Goal: Task Accomplishment & Management: Manage account settings

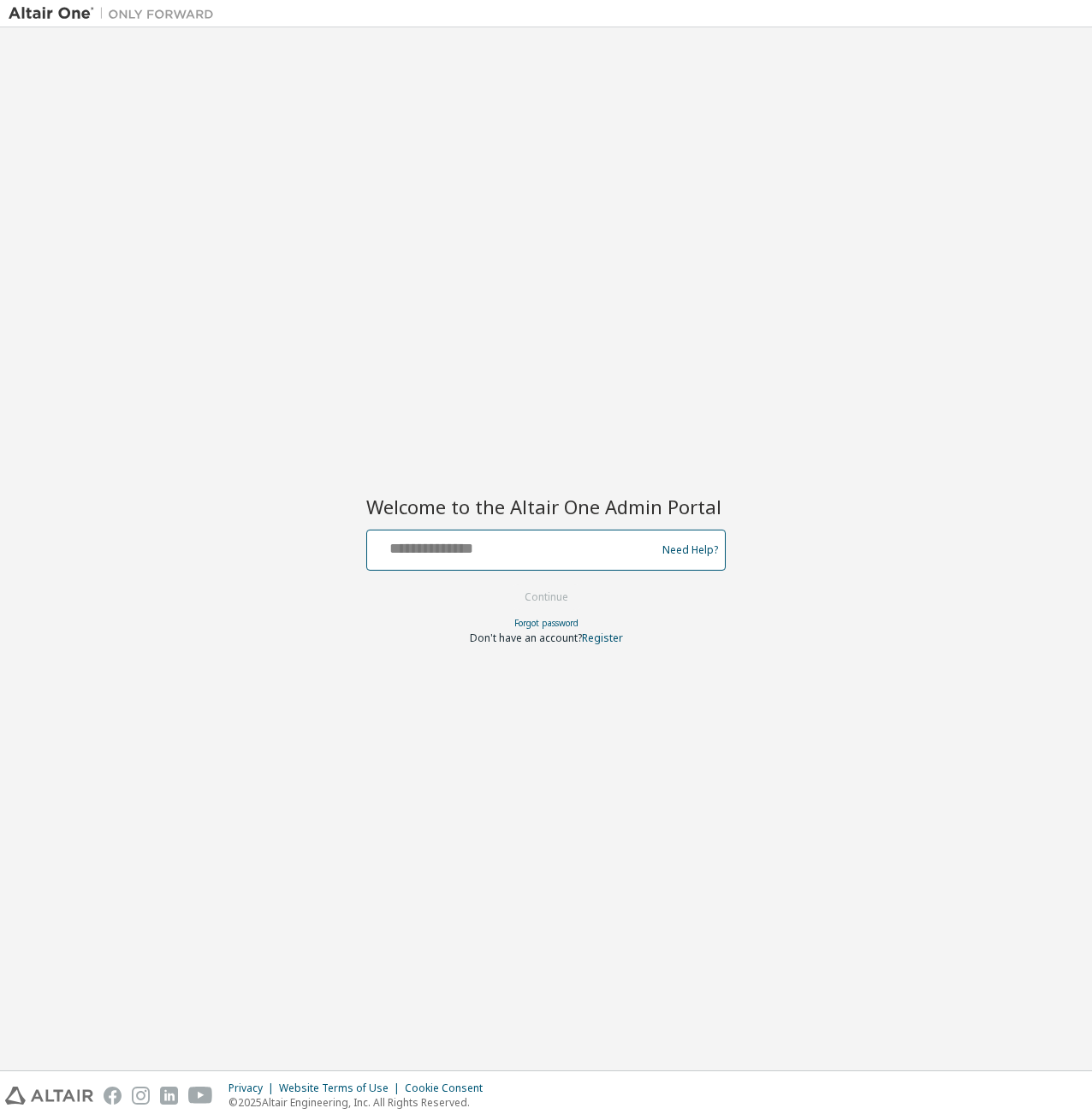
click at [413, 541] on input "text" at bounding box center [513, 546] width 280 height 25
type input "**********"
click at [554, 600] on button "Continue" at bounding box center [546, 596] width 79 height 25
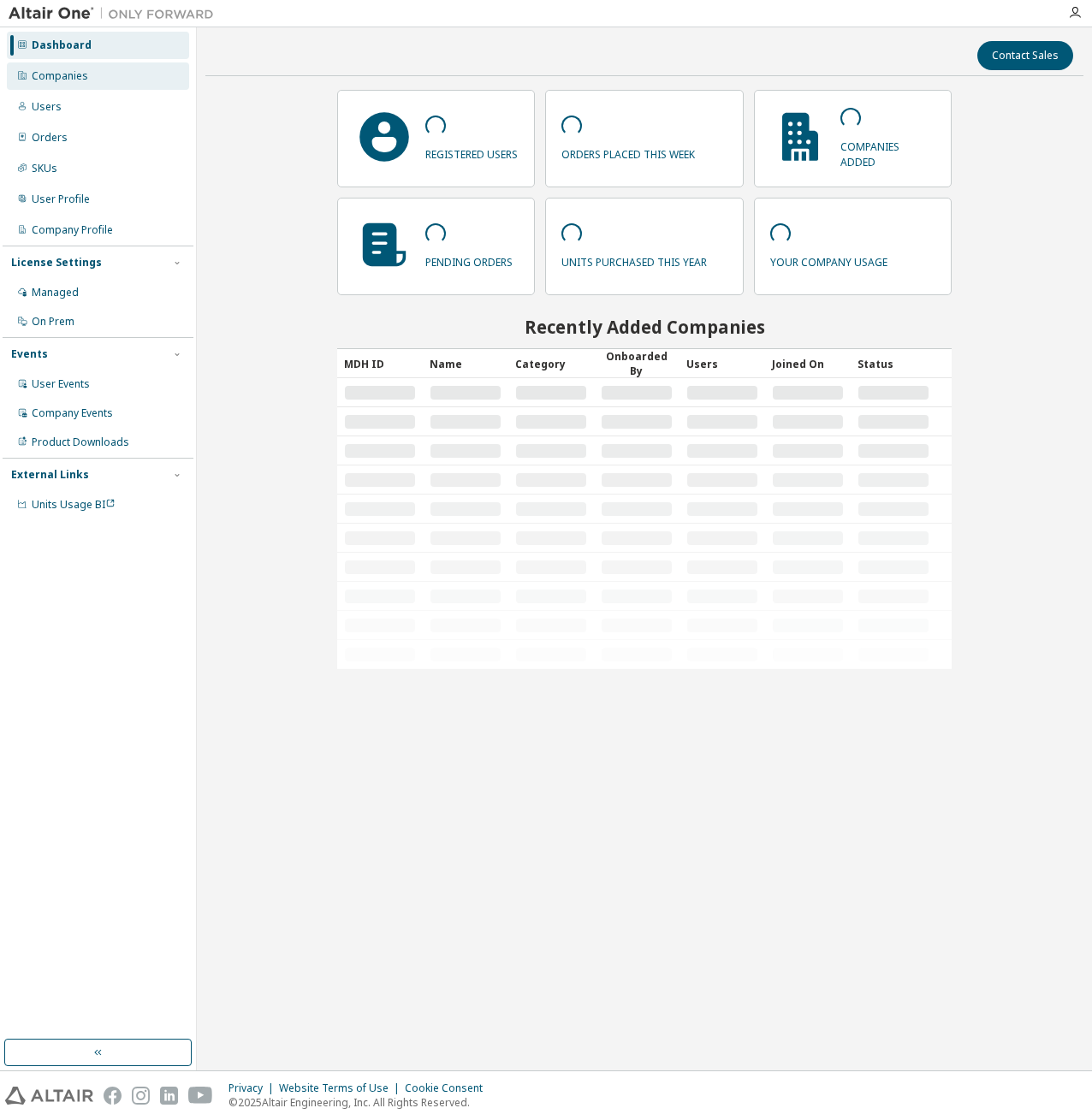
click at [48, 86] on div "Companies" at bounding box center [97, 75] width 182 height 27
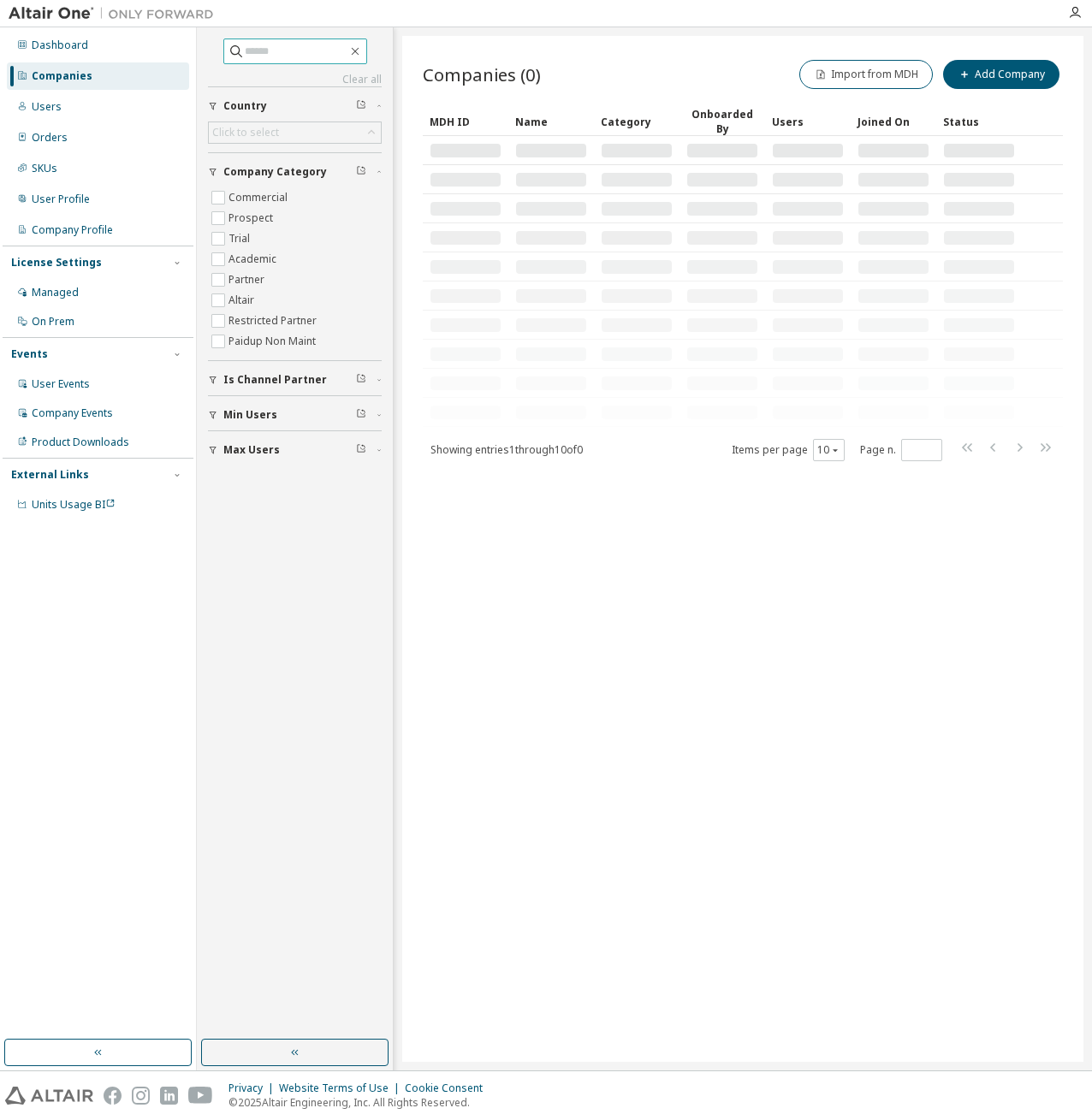
click at [274, 49] on input "text" at bounding box center [295, 51] width 103 height 17
type input "*****"
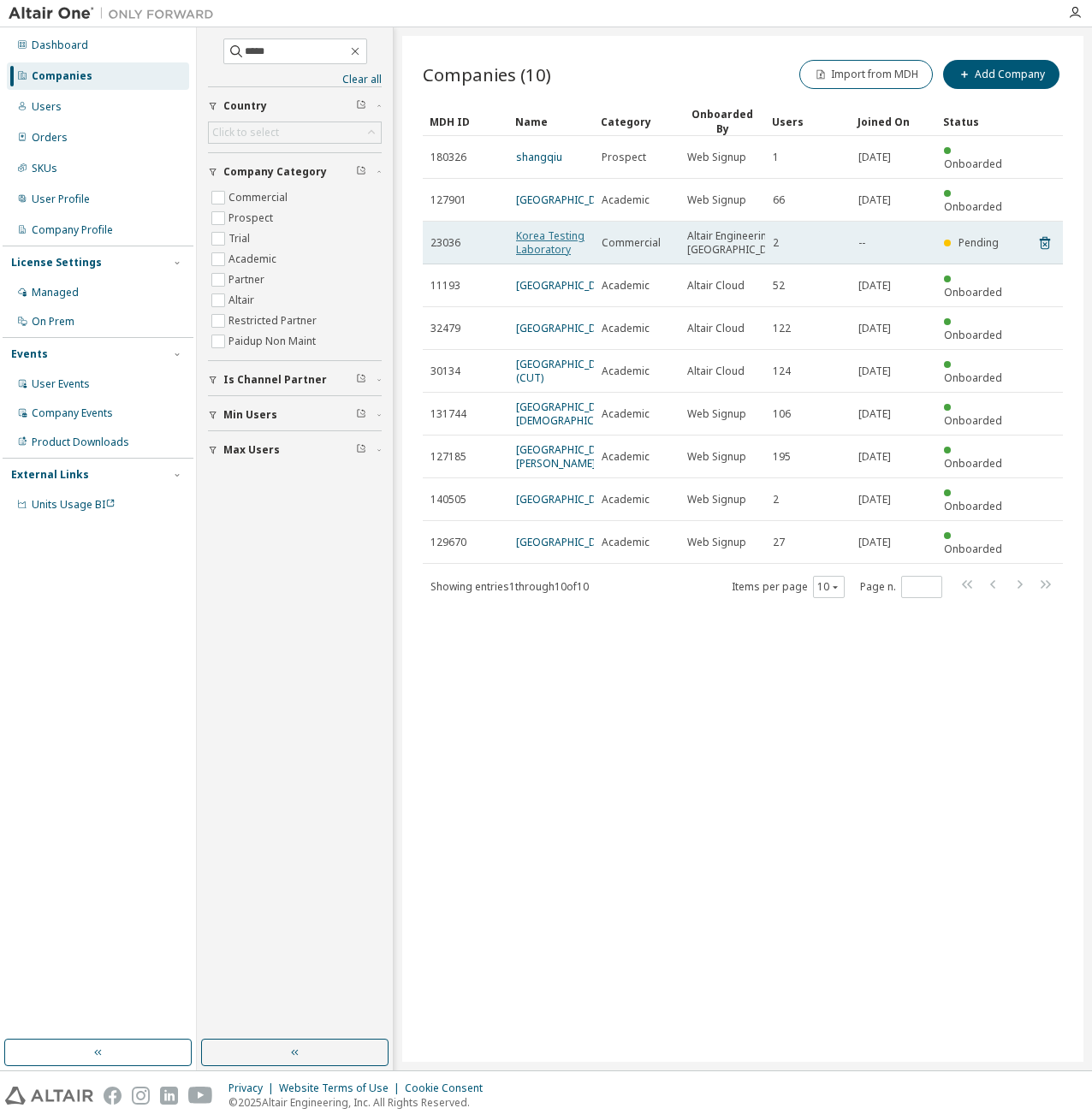
click at [541, 242] on link "Korea Testing Laboratory" at bounding box center [550, 242] width 69 height 28
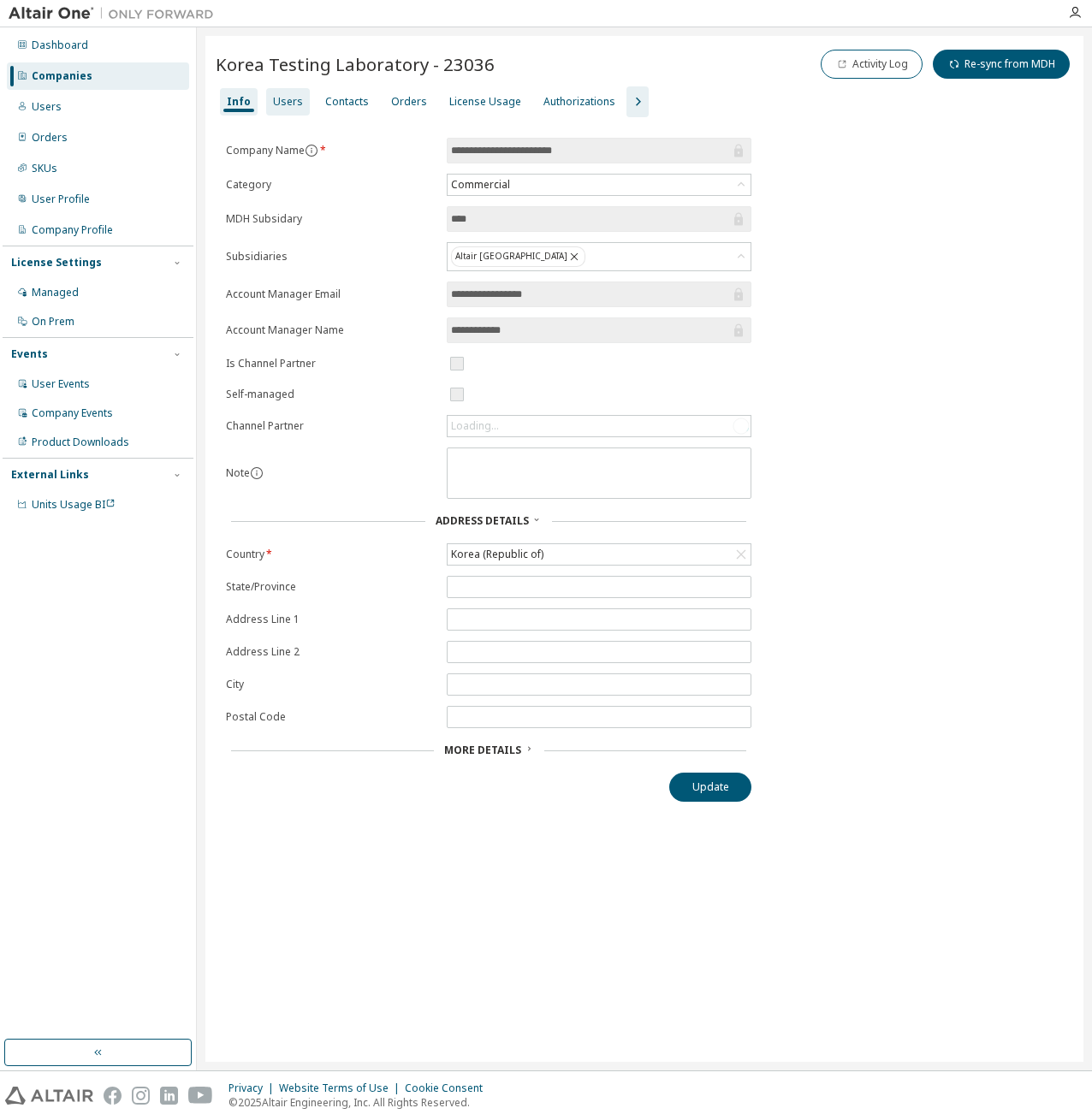
click at [283, 107] on div "Users" at bounding box center [288, 102] width 30 height 14
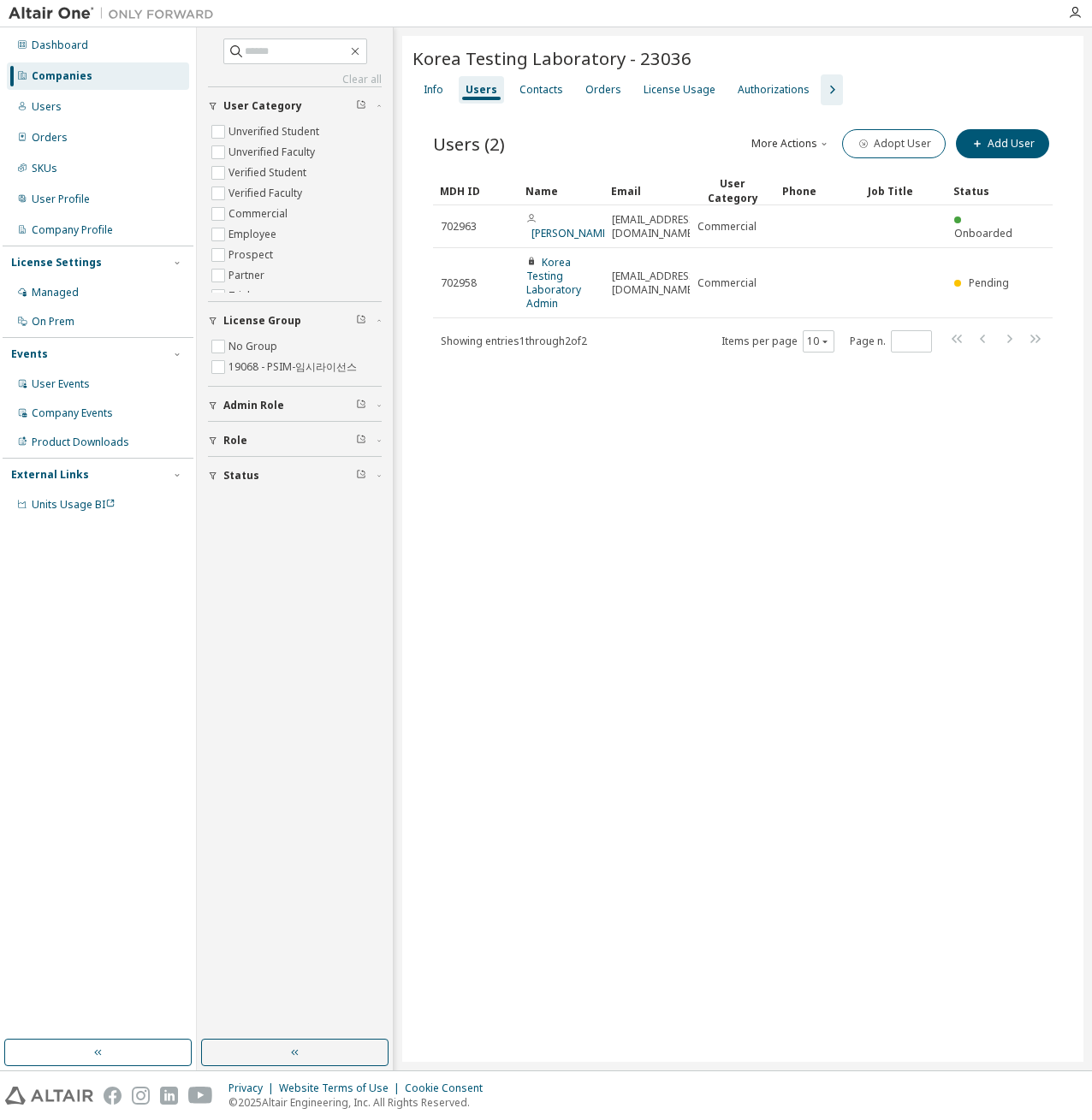
click at [592, 489] on div "Korea Testing Laboratory - 23036 Clear Load Save Save As Field Operator Value S…" at bounding box center [743, 548] width 681 height 1026
click at [821, 87] on icon "button" at bounding box center [832, 90] width 21 height 21
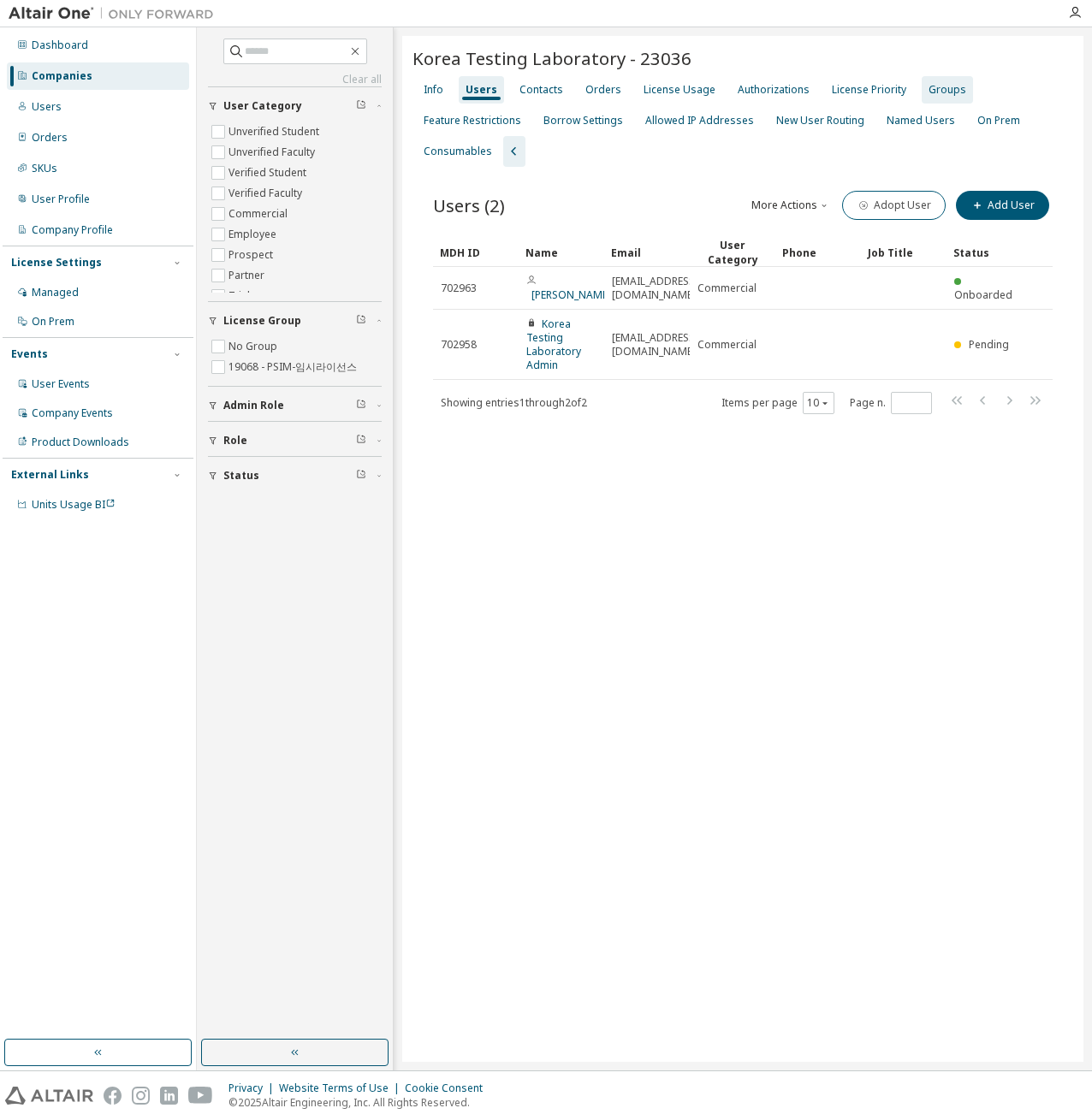
click at [938, 92] on div "Groups" at bounding box center [948, 90] width 38 height 14
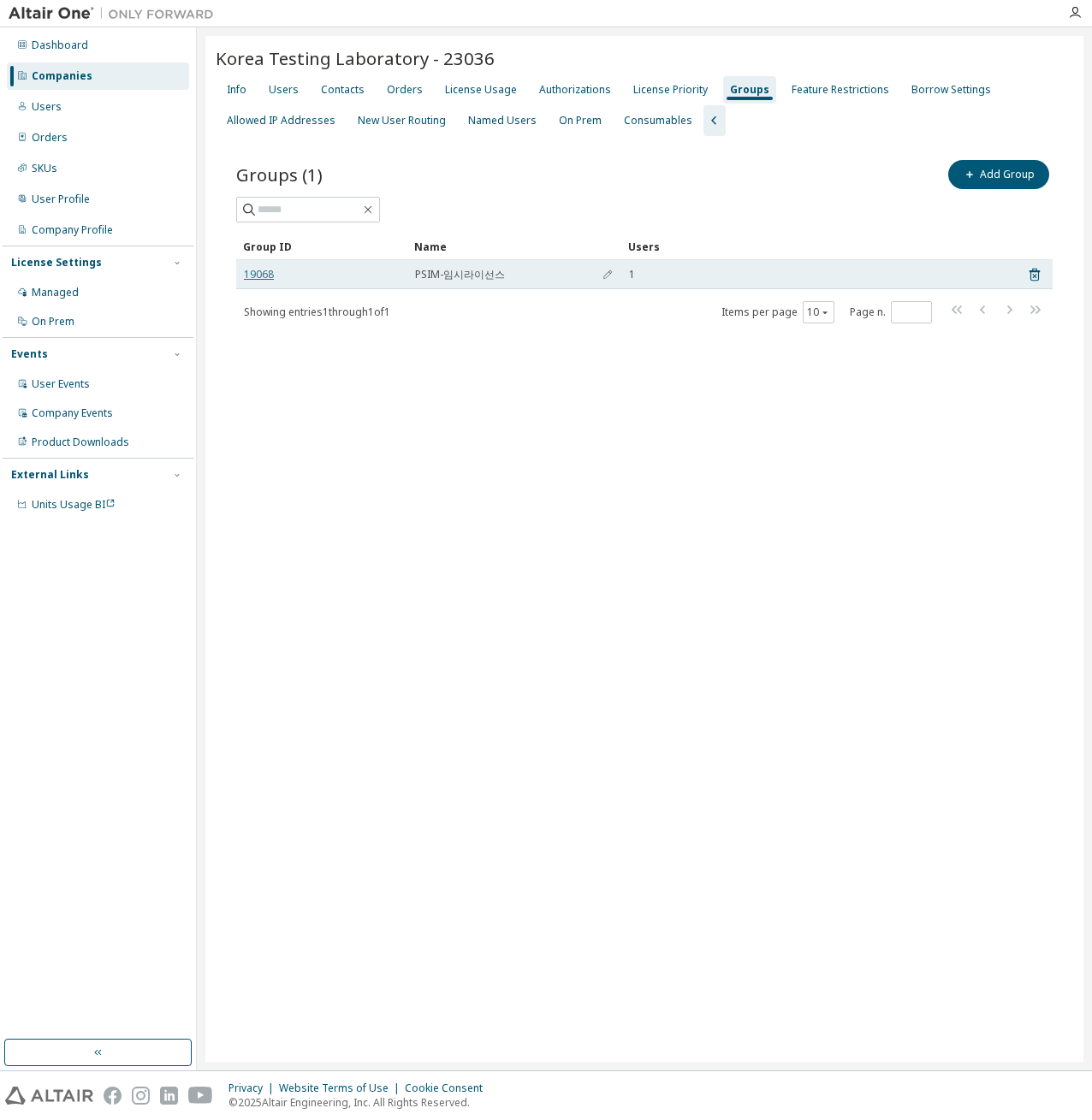
click at [261, 278] on link "19068" at bounding box center [259, 275] width 30 height 14
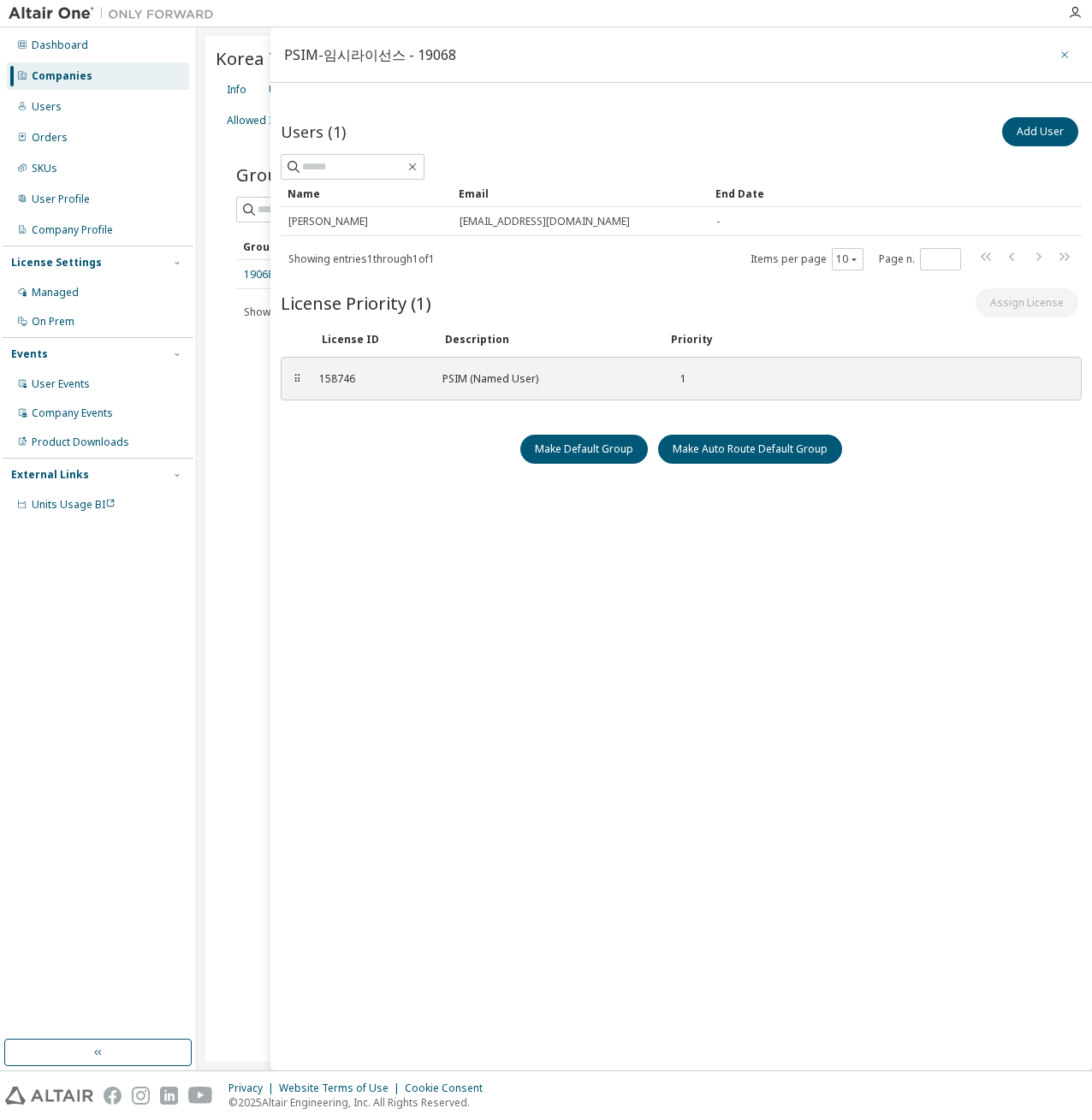
click at [1071, 56] on button "button" at bounding box center [1064, 55] width 27 height 27
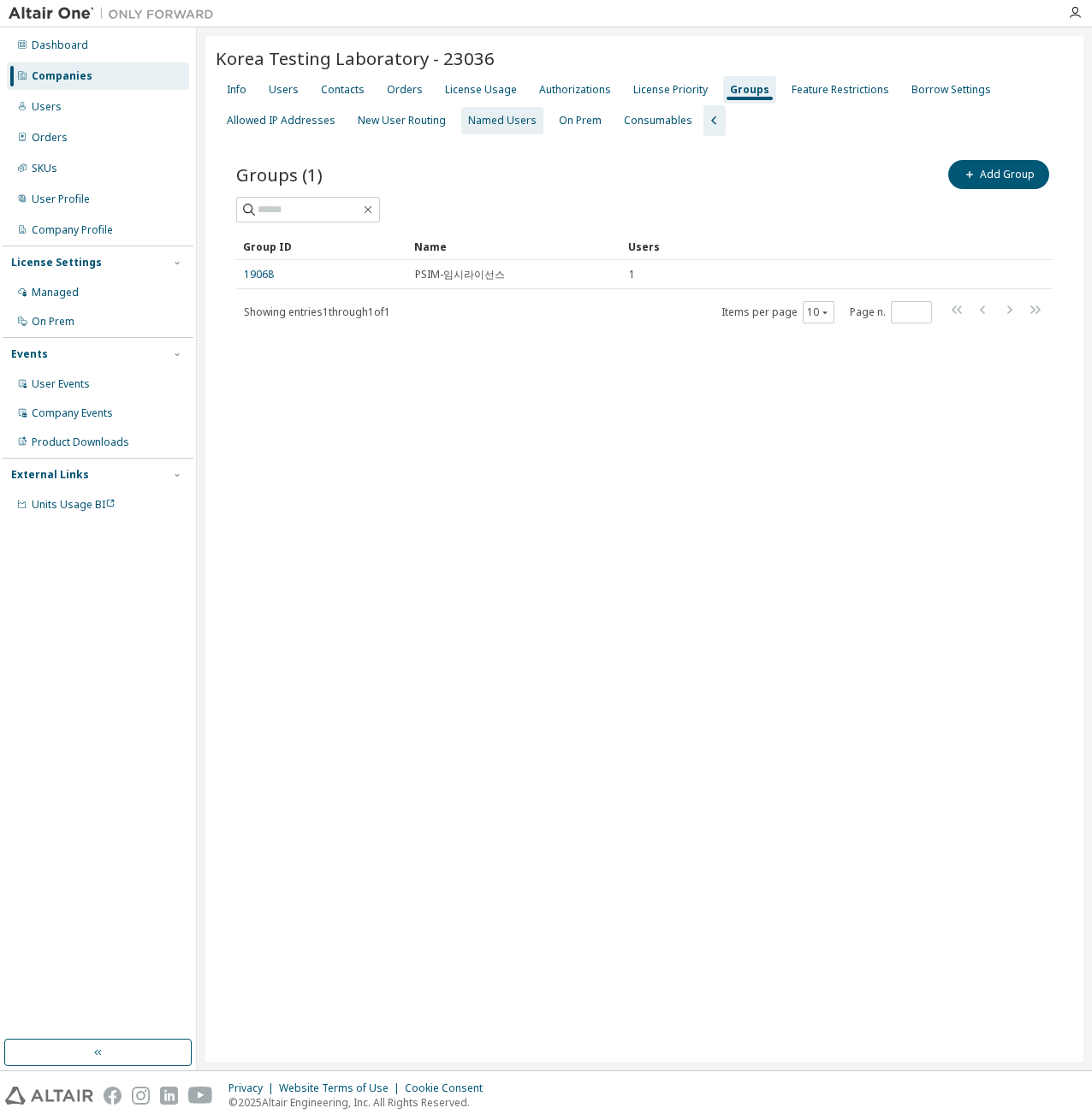
click at [488, 120] on div "Named Users" at bounding box center [502, 121] width 69 height 14
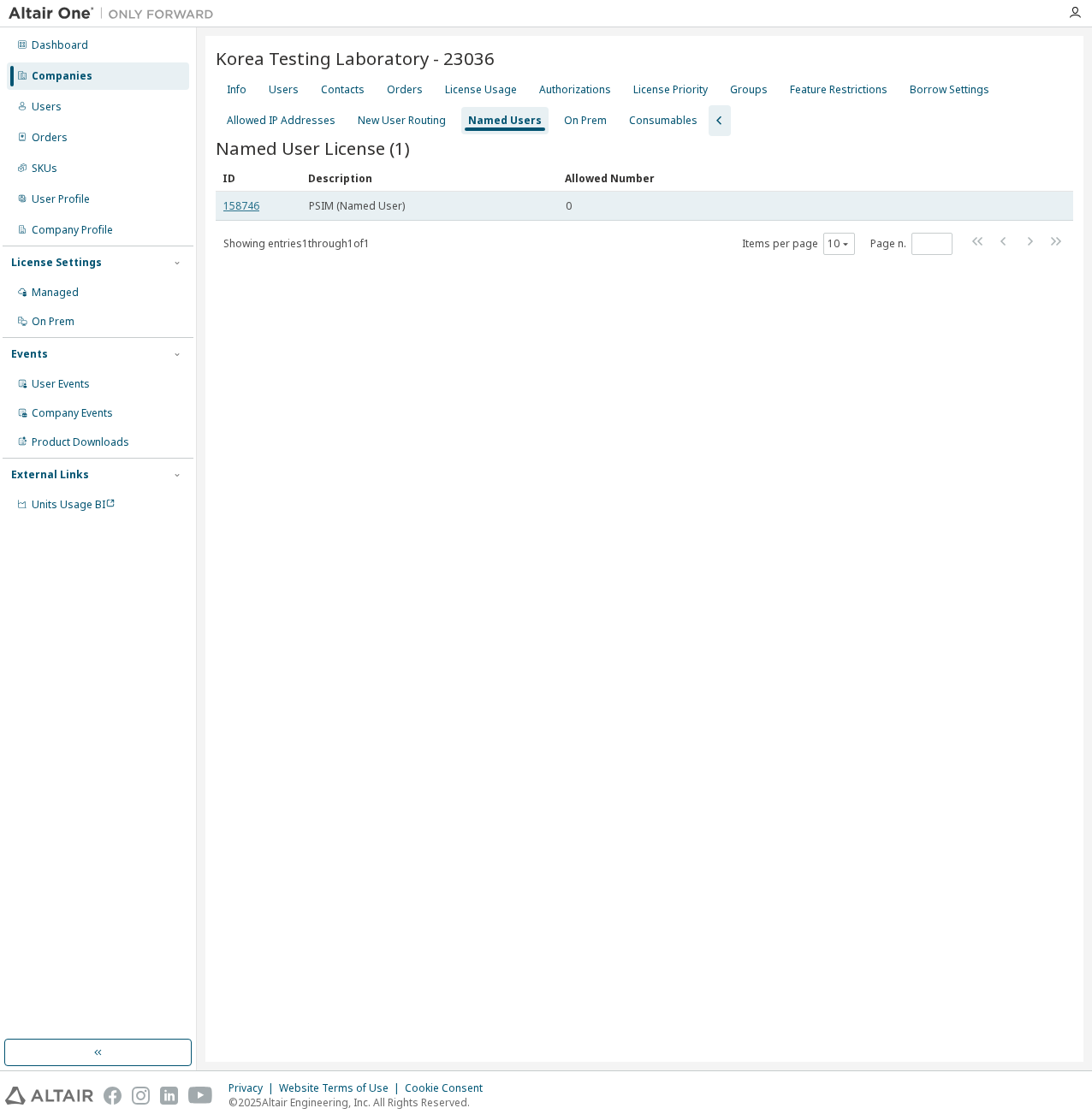
click at [240, 208] on link "158746" at bounding box center [242, 205] width 36 height 14
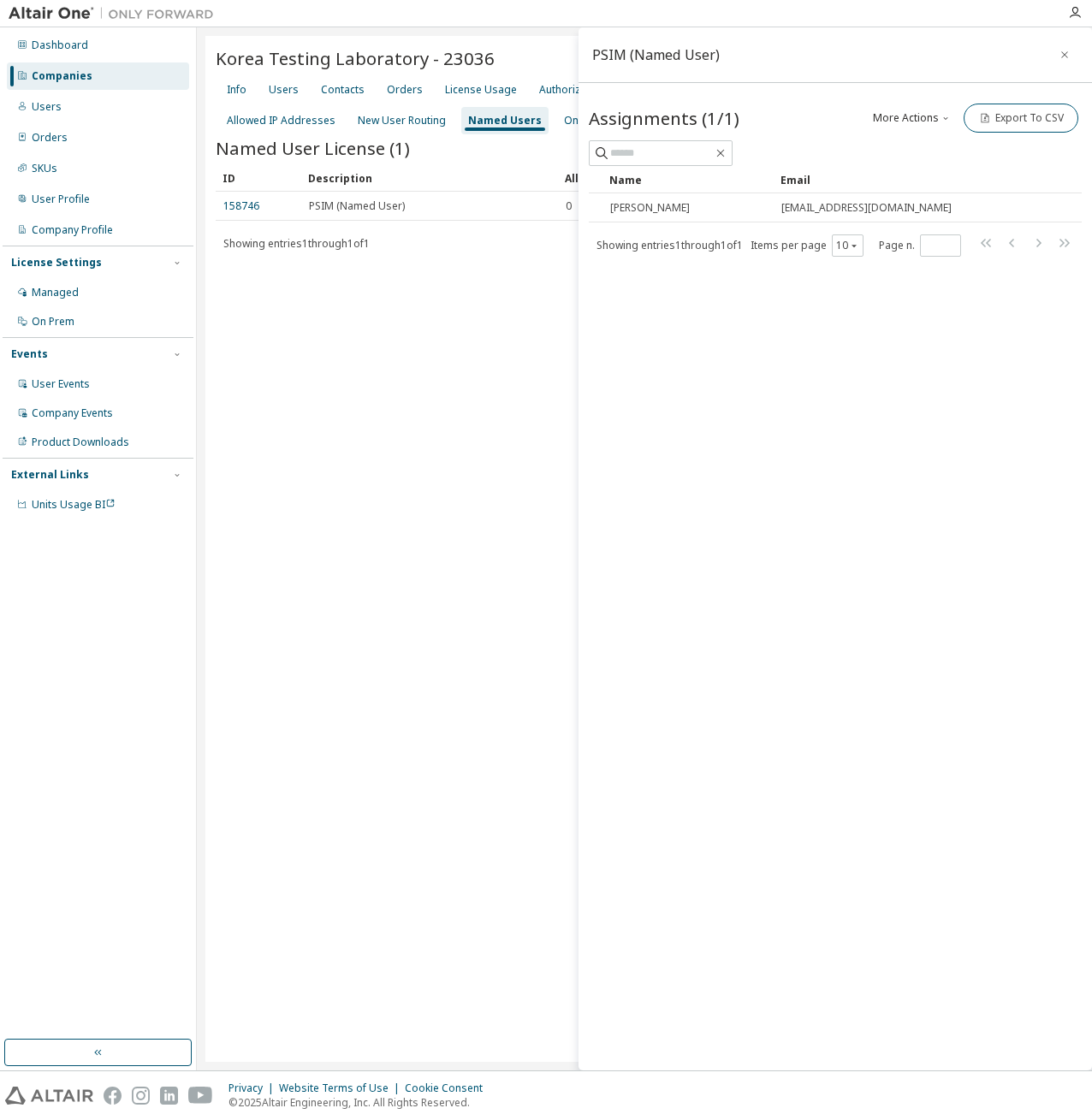
click at [462, 340] on div "Korea Testing Laboratory - 23036 Clear Load Save Save As Field Operator Value S…" at bounding box center [645, 548] width 878 height 1026
click at [811, 308] on div "PSIM (Named User) Assignments (1/1) More Actions Add Import From CSV Export To …" at bounding box center [835, 548] width 513 height 1043
click at [1058, 47] on button "button" at bounding box center [1064, 55] width 27 height 27
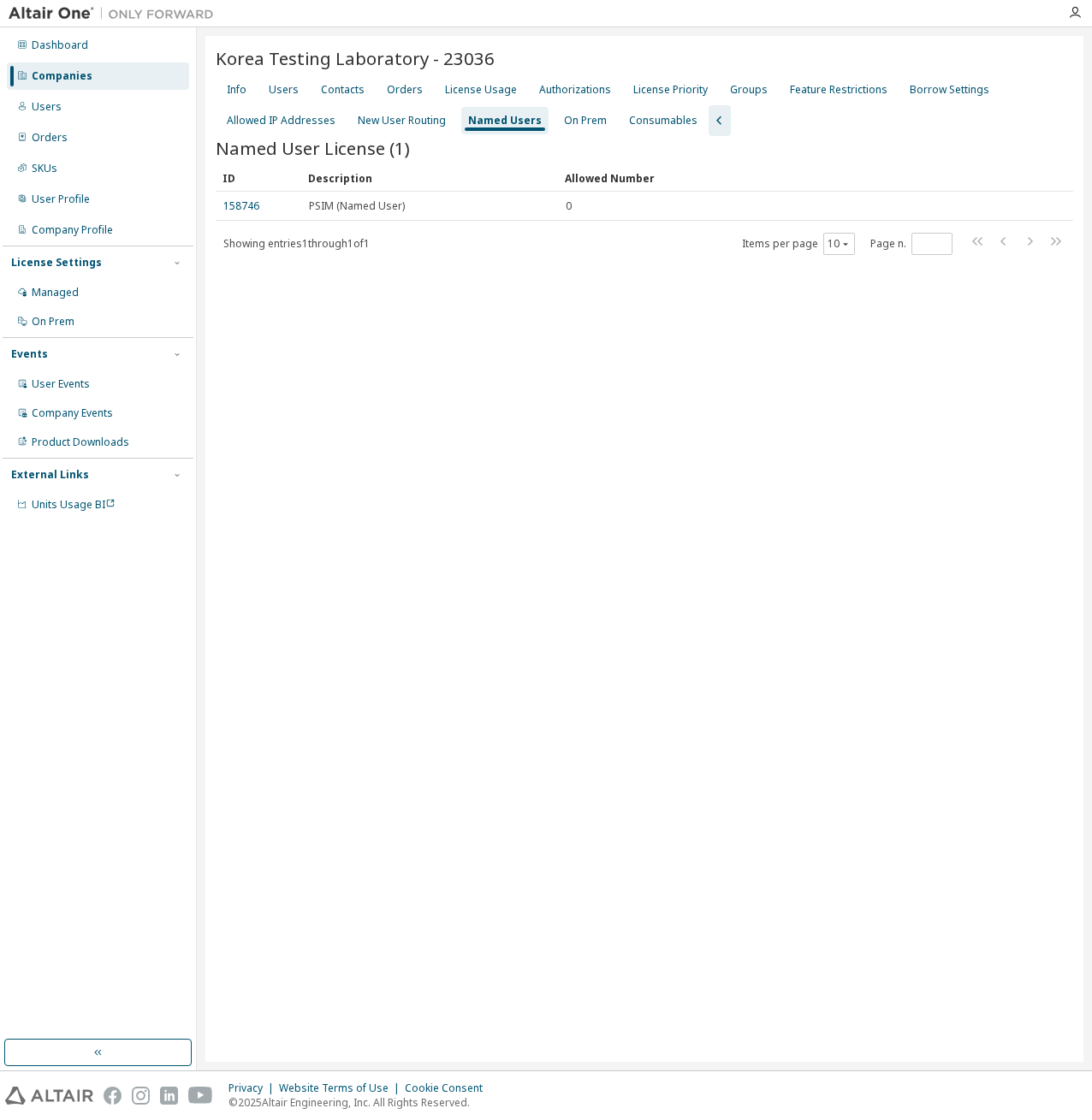
click at [531, 411] on div "Korea Testing Laboratory - 23036 Clear Load Save Save As Field Operator Value S…" at bounding box center [645, 548] width 878 height 1026
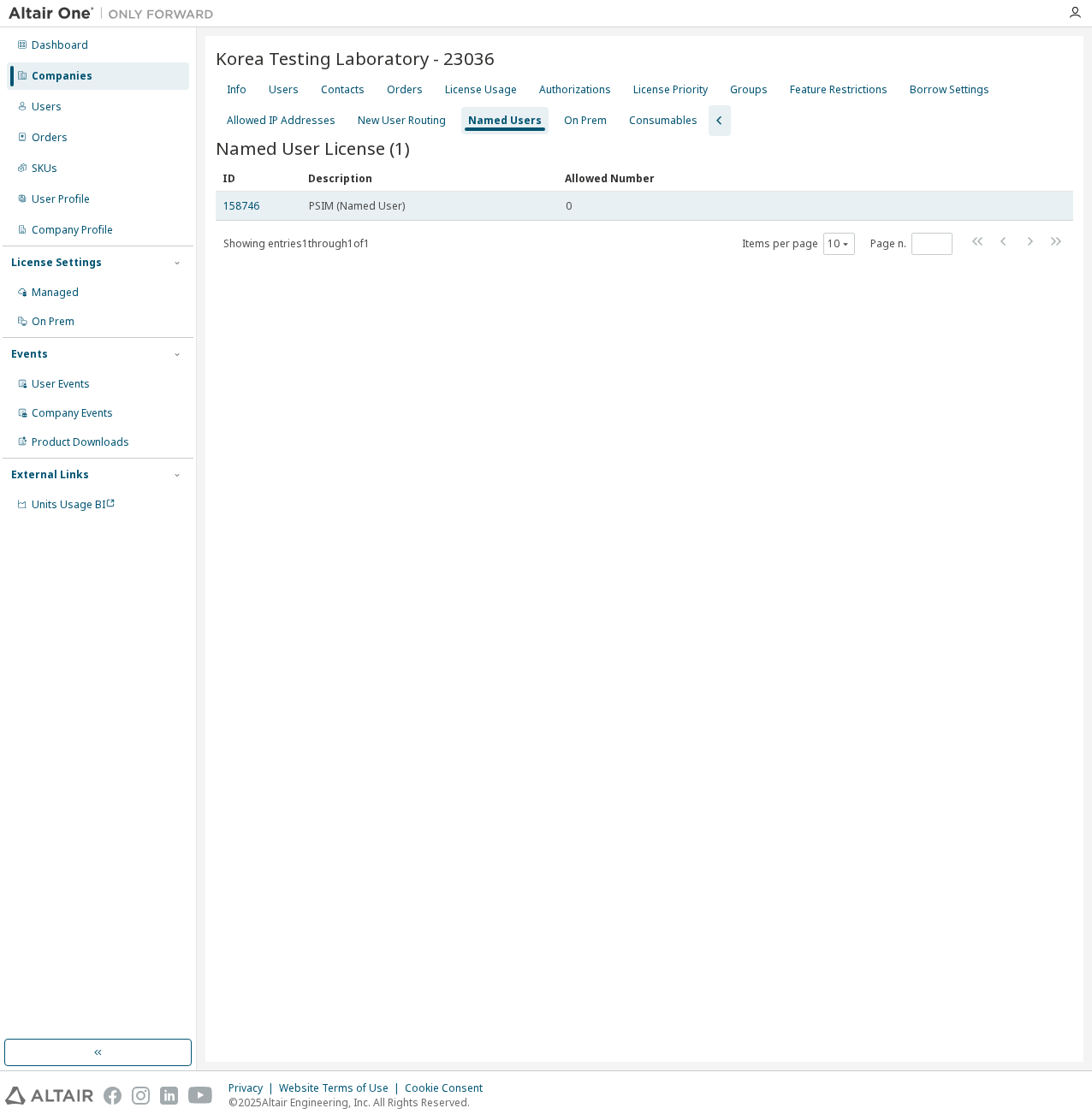
click at [568, 208] on span "0" at bounding box center [568, 206] width 6 height 14
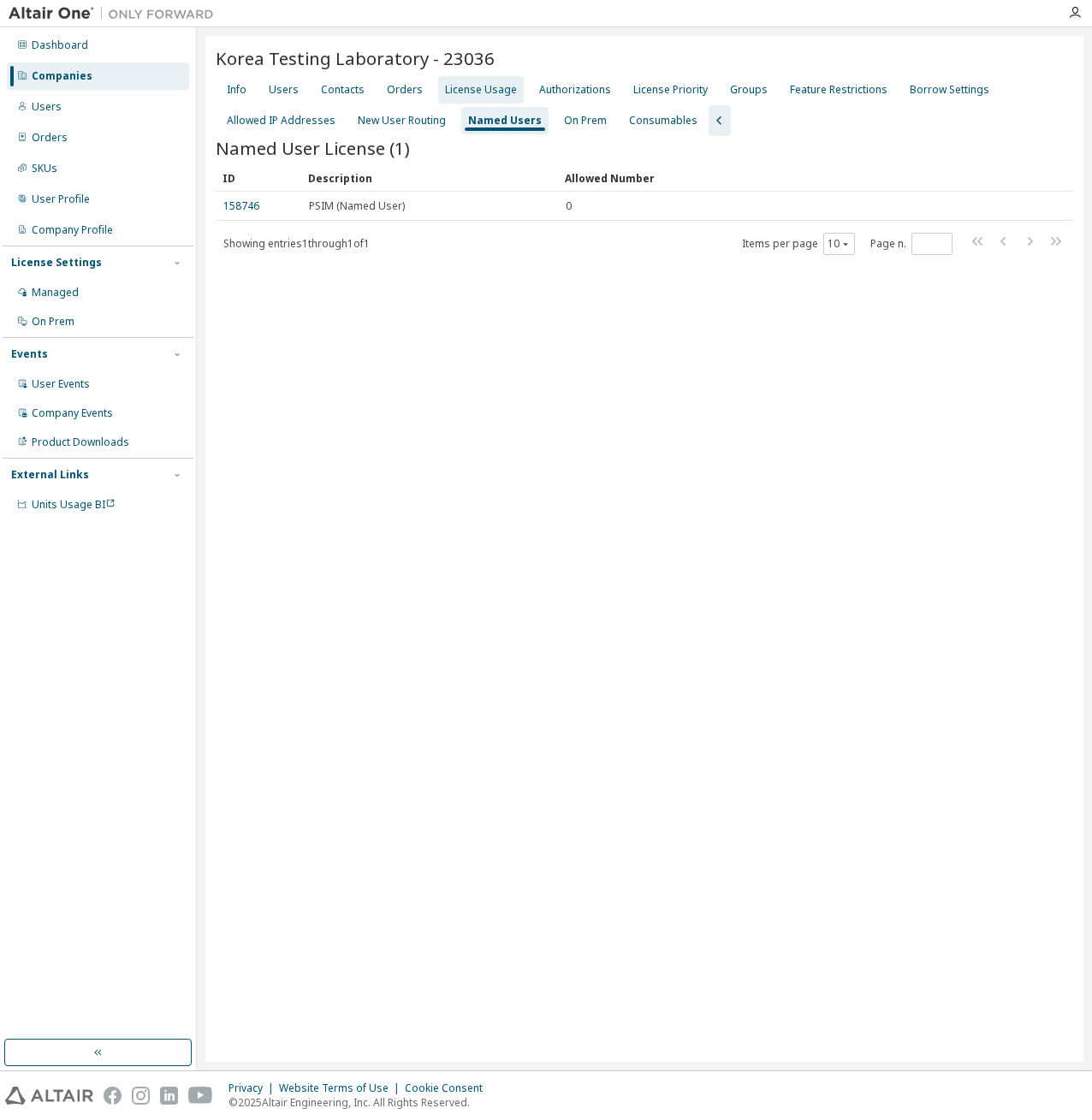
click at [458, 96] on div "License Usage" at bounding box center [480, 90] width 86 height 27
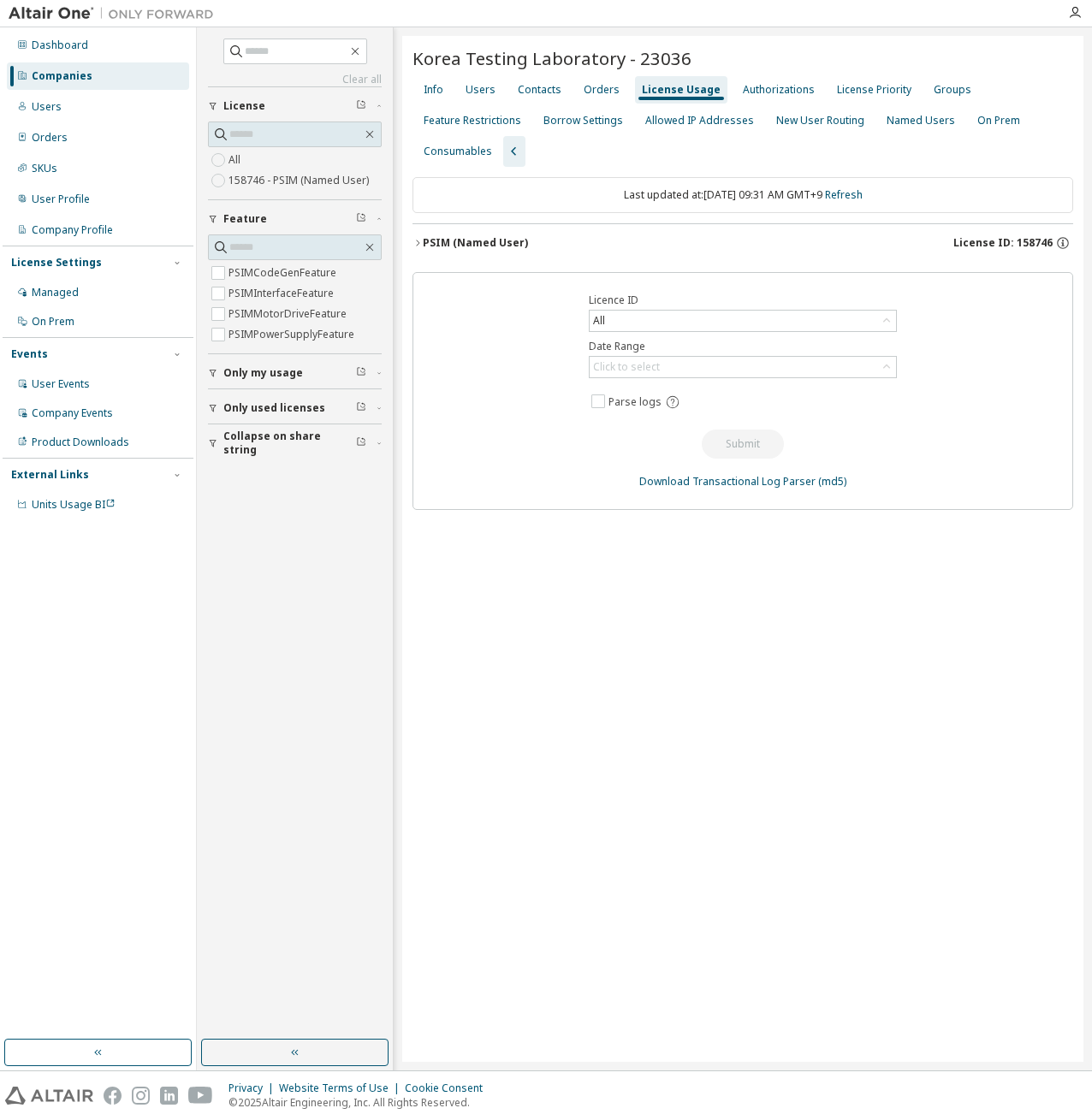
click at [417, 243] on icon "button" at bounding box center [417, 242] width 10 height 10
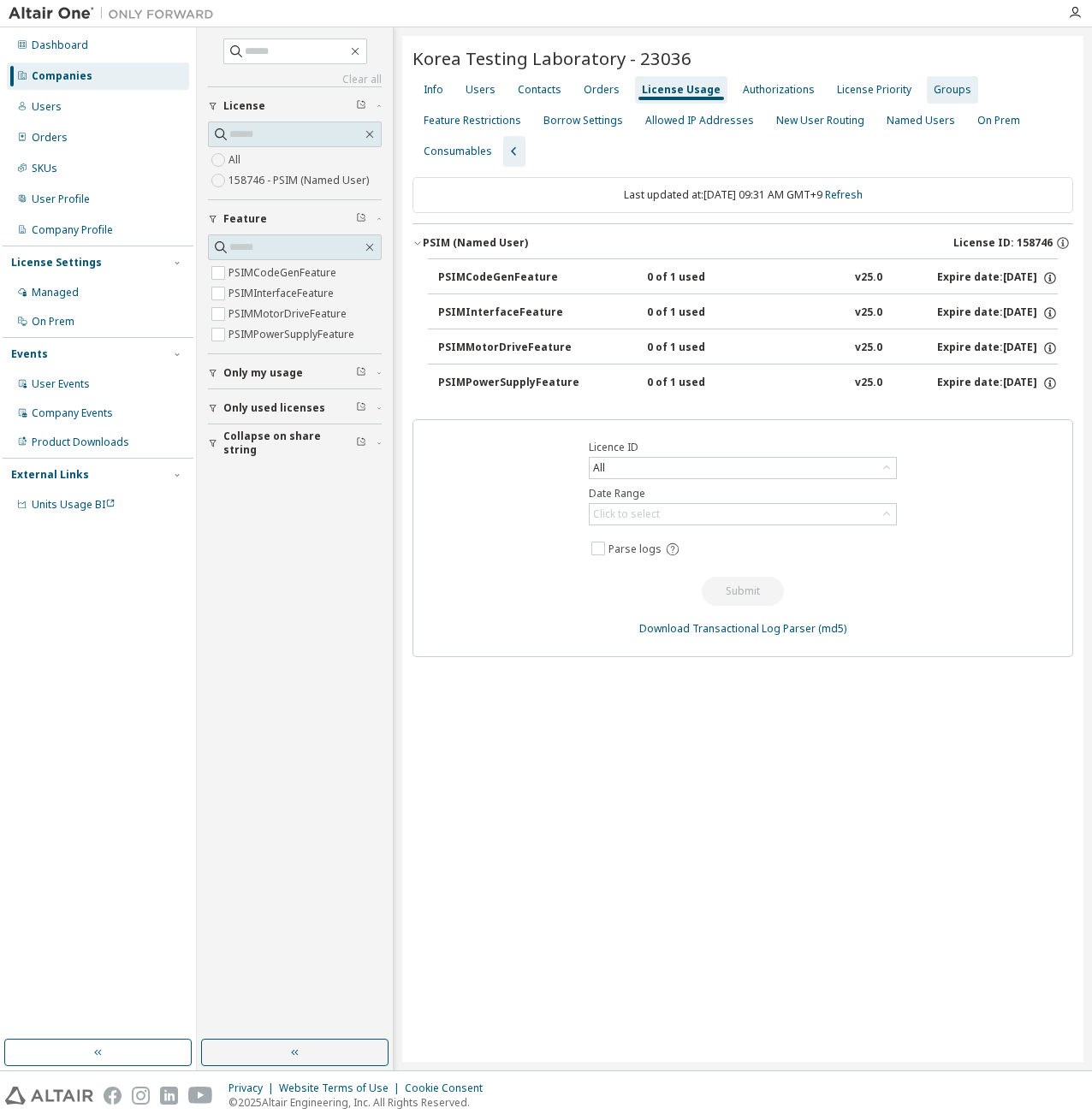
click at [942, 90] on div "Groups" at bounding box center [952, 90] width 38 height 14
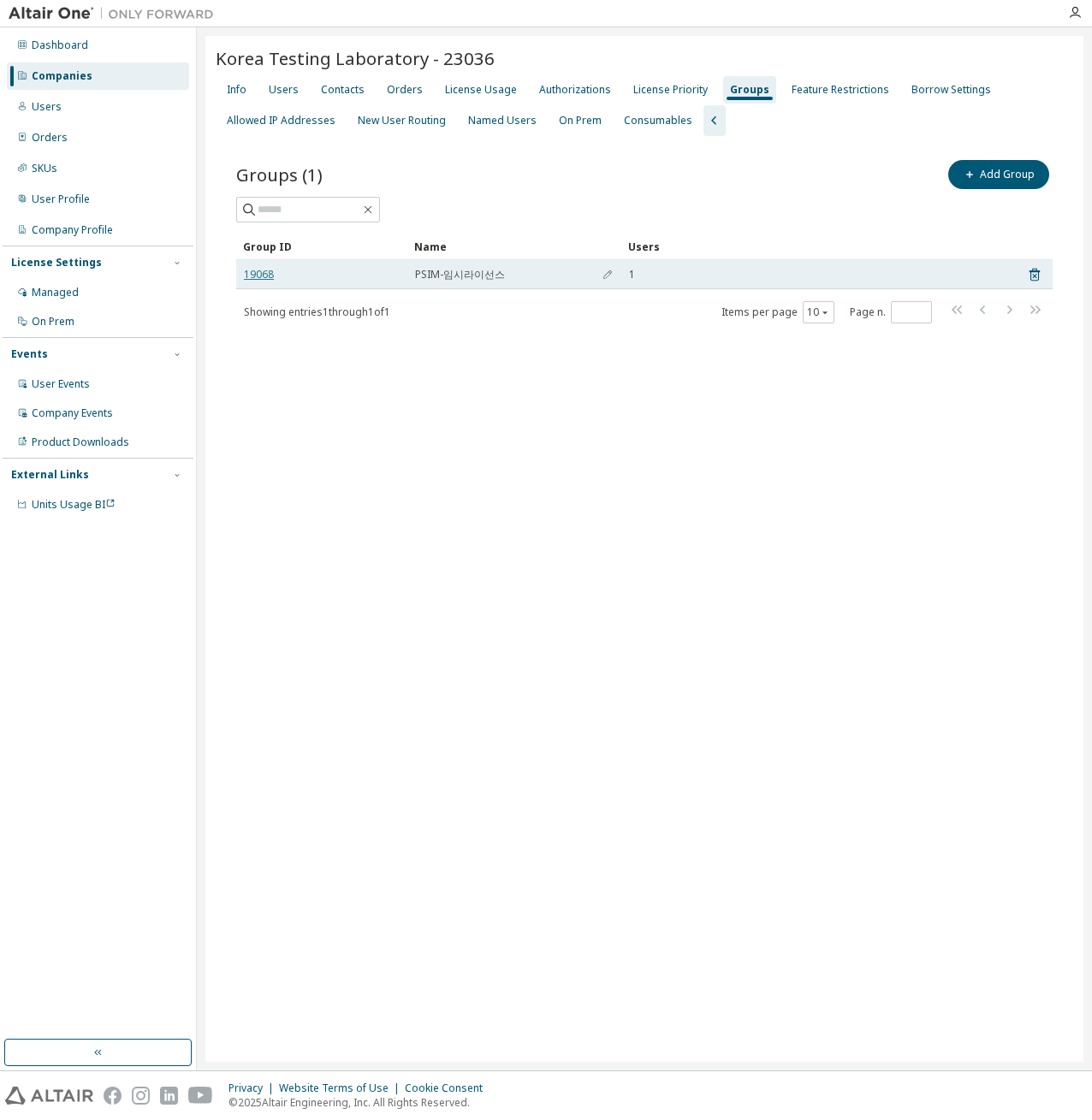
click at [260, 276] on link "19068" at bounding box center [259, 275] width 30 height 14
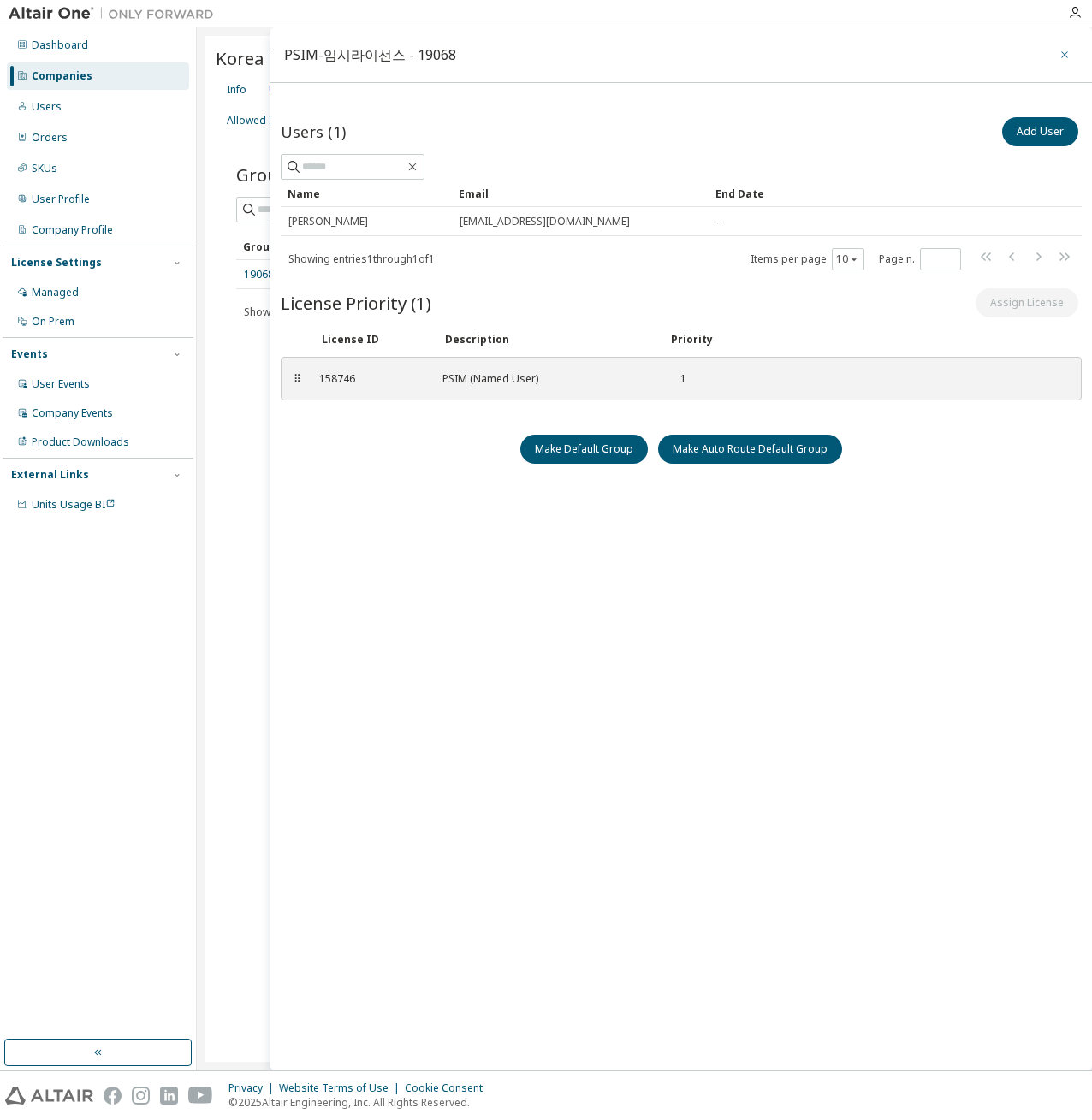
click at [1061, 55] on icon "button" at bounding box center [1065, 55] width 12 height 14
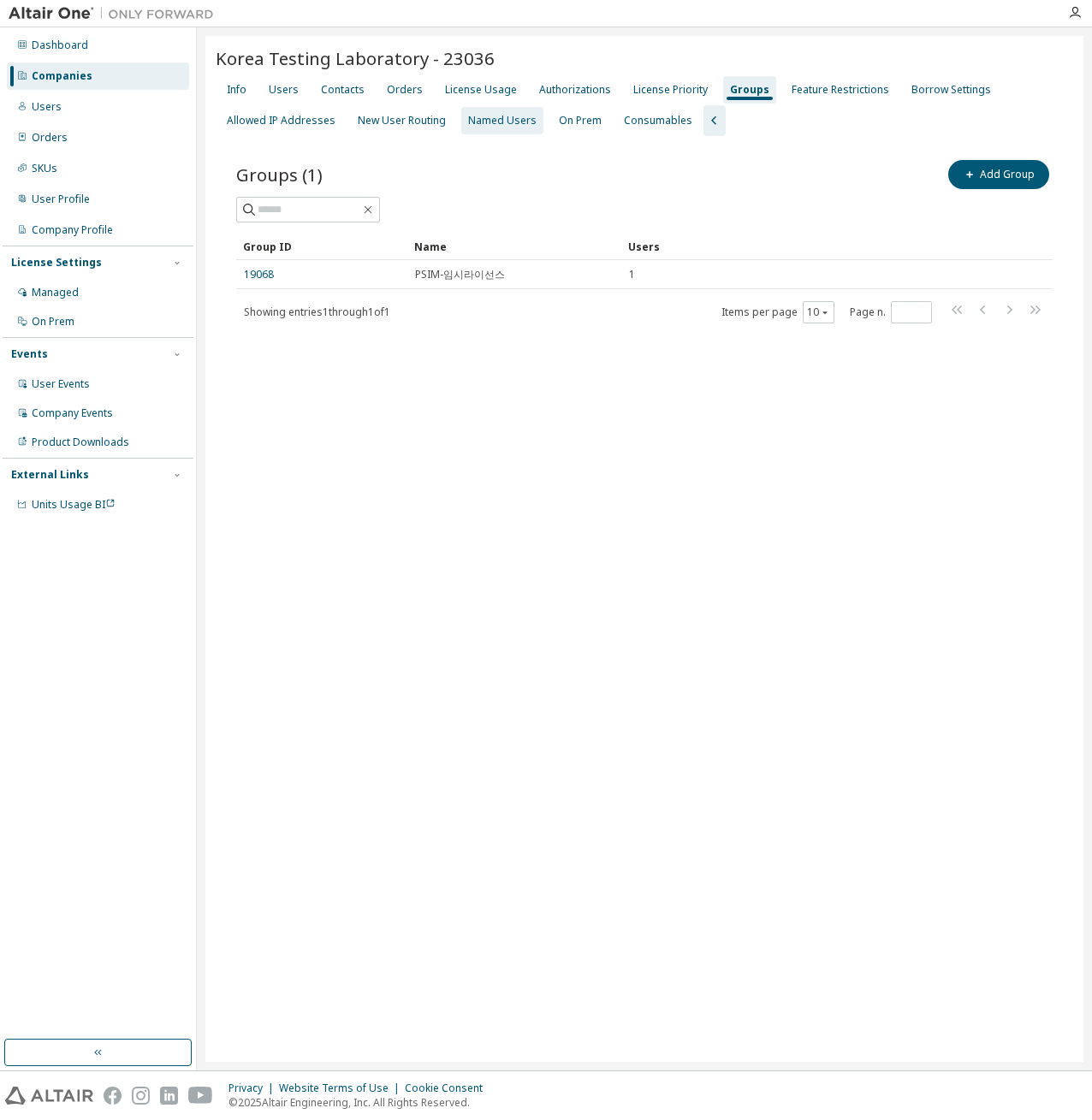
click at [502, 119] on div "Named Users" at bounding box center [502, 121] width 69 height 14
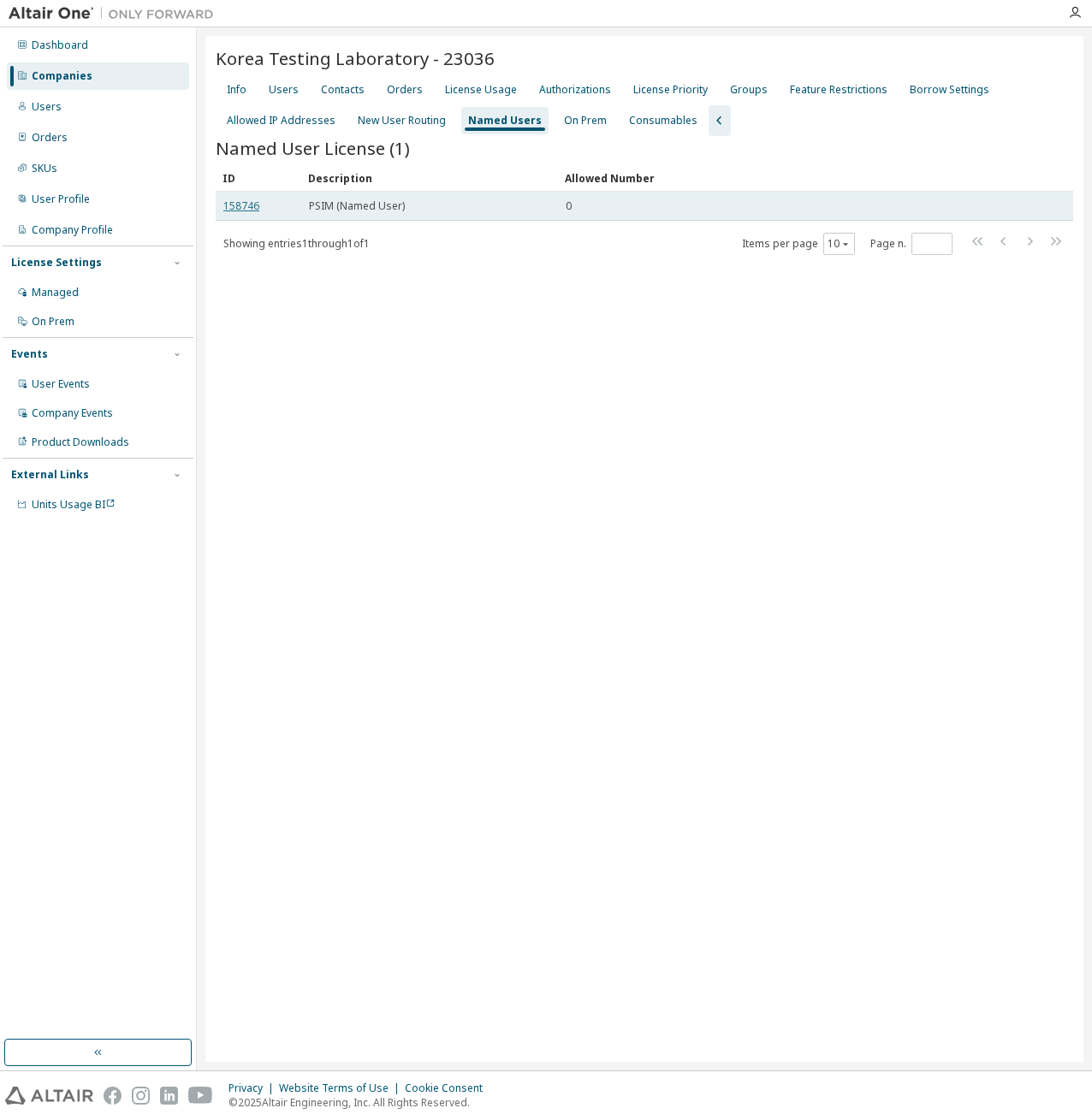
click at [234, 211] on link "158746" at bounding box center [242, 205] width 36 height 14
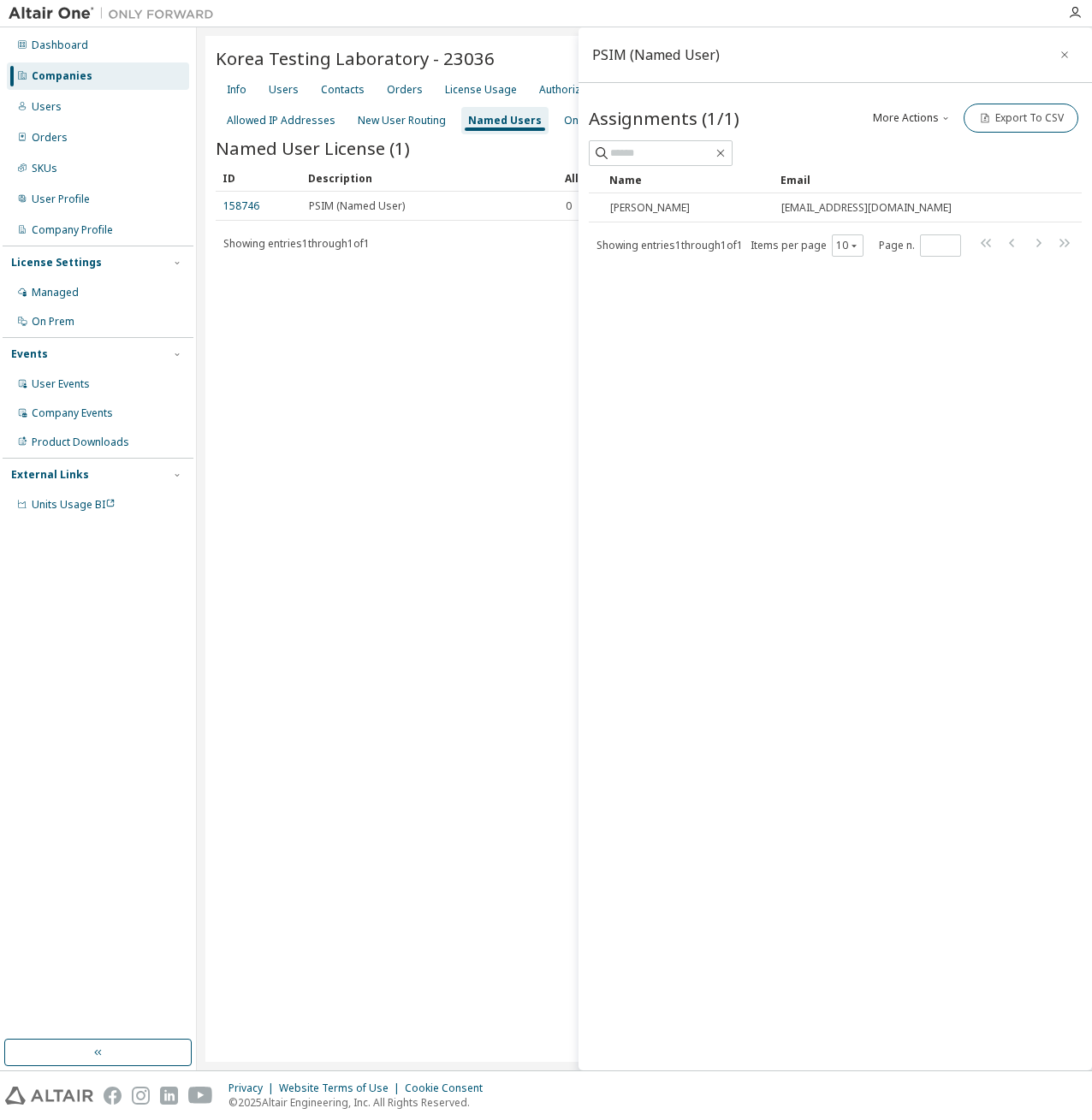
click at [947, 114] on icon "button" at bounding box center [946, 118] width 10 height 10
click at [453, 396] on div "Korea Testing Laboratory - 23036 Clear Load Save Save As Field Operator Value S…" at bounding box center [645, 548] width 878 height 1026
click at [411, 460] on div "Korea Testing Laboratory - 23036 Clear Load Save Save As Field Operator Value S…" at bounding box center [645, 548] width 878 height 1026
click at [1064, 52] on icon "button" at bounding box center [1065, 55] width 12 height 14
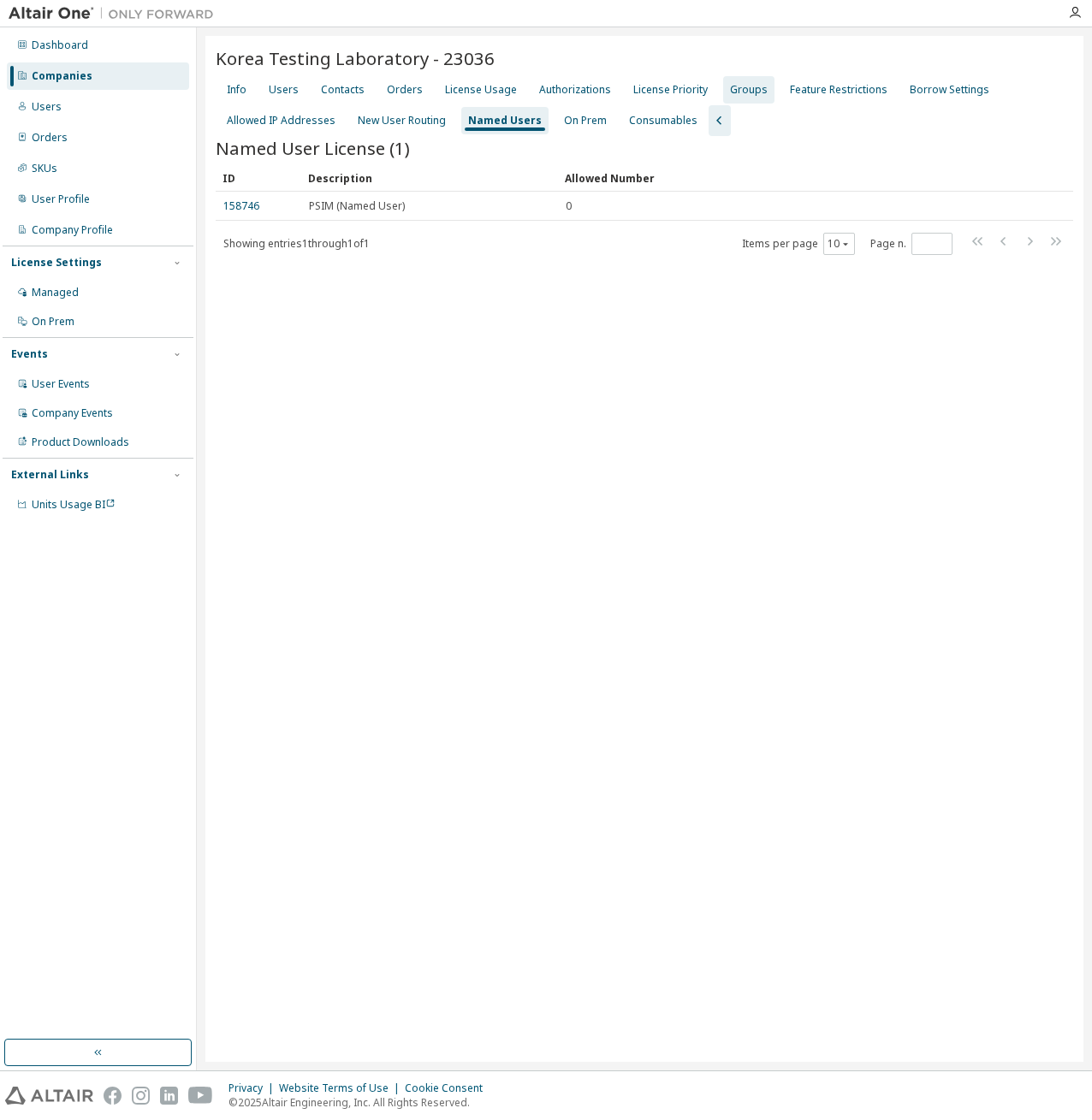
click at [755, 93] on div "Groups" at bounding box center [748, 90] width 51 height 27
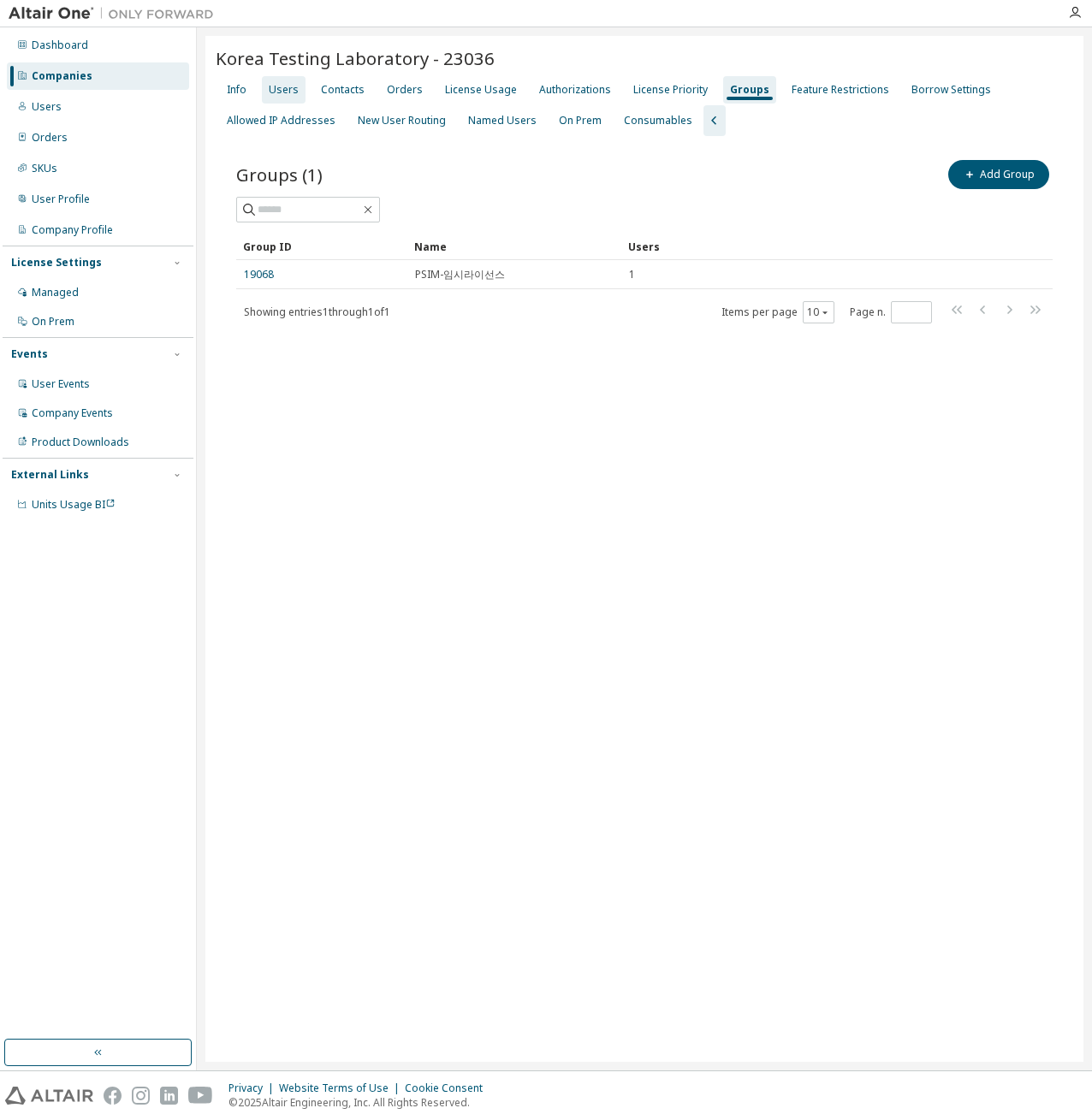
click at [280, 99] on div "Users" at bounding box center [283, 90] width 43 height 27
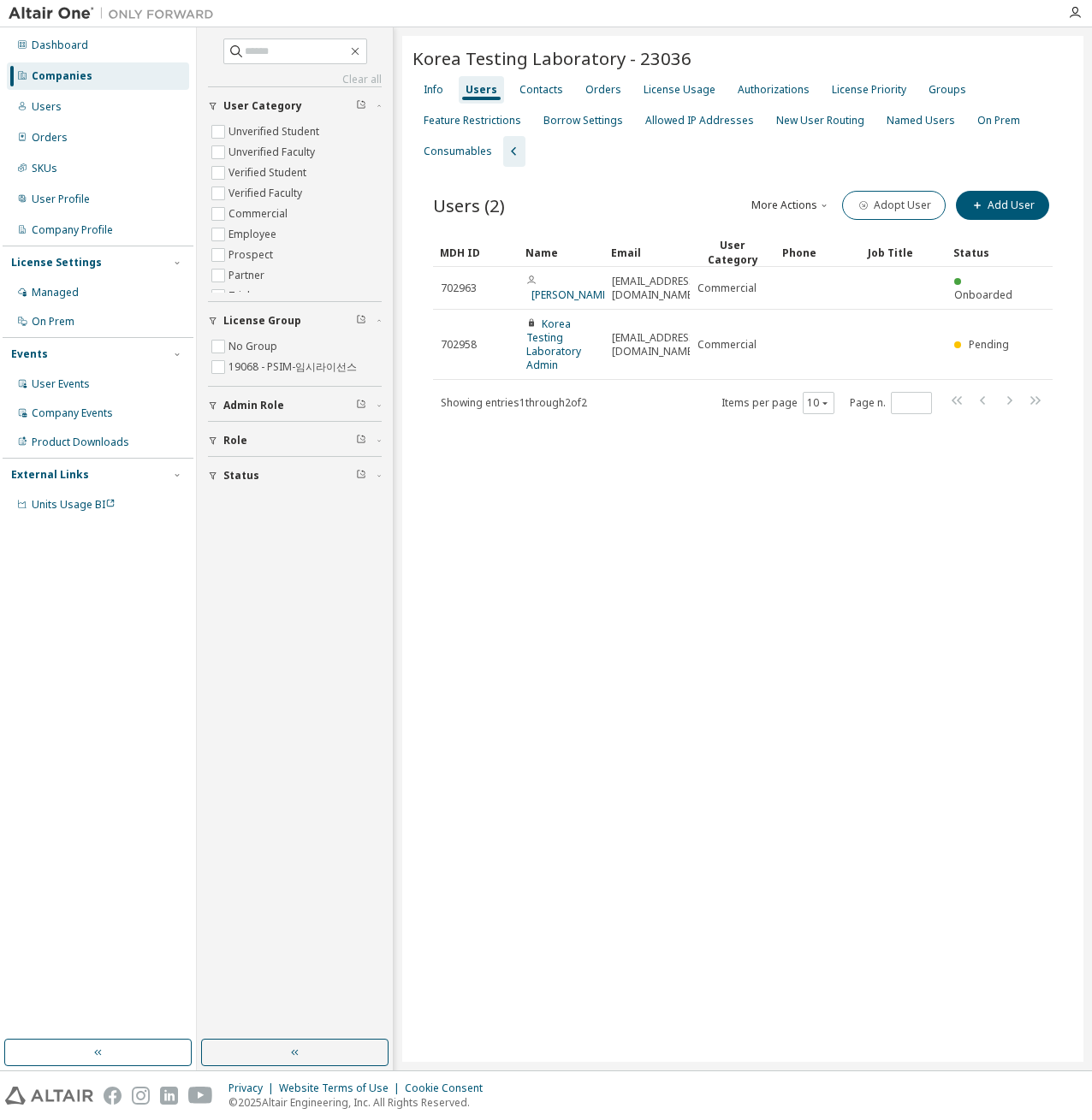
click at [523, 501] on div "Korea Testing Laboratory - 23036 Clear Load Save Save As Field Operator Value S…" at bounding box center [743, 548] width 681 height 1026
click at [263, 49] on input "text" at bounding box center [295, 51] width 103 height 17
type input "*****"
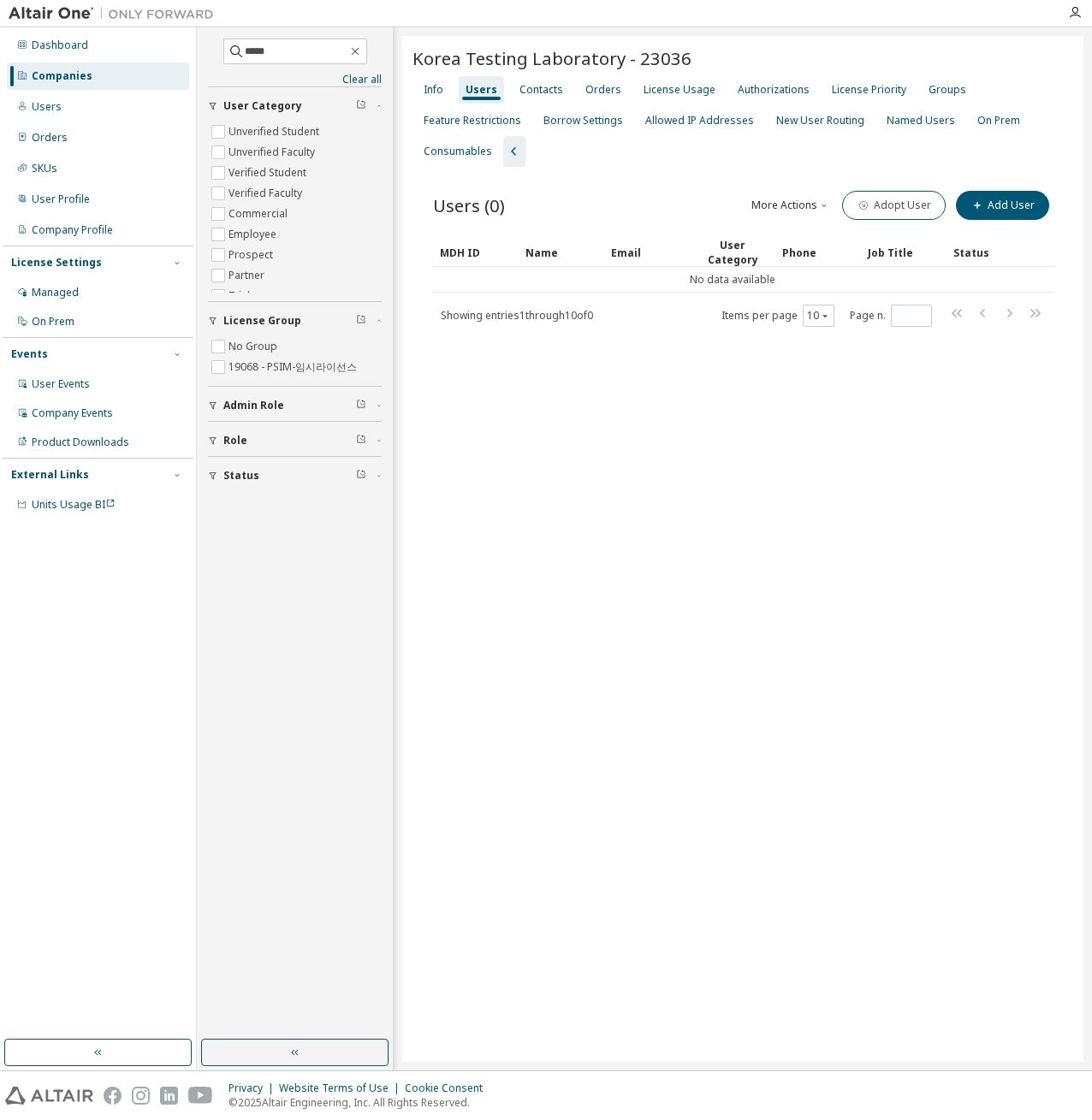
click at [67, 73] on div "Companies" at bounding box center [62, 75] width 60 height 14
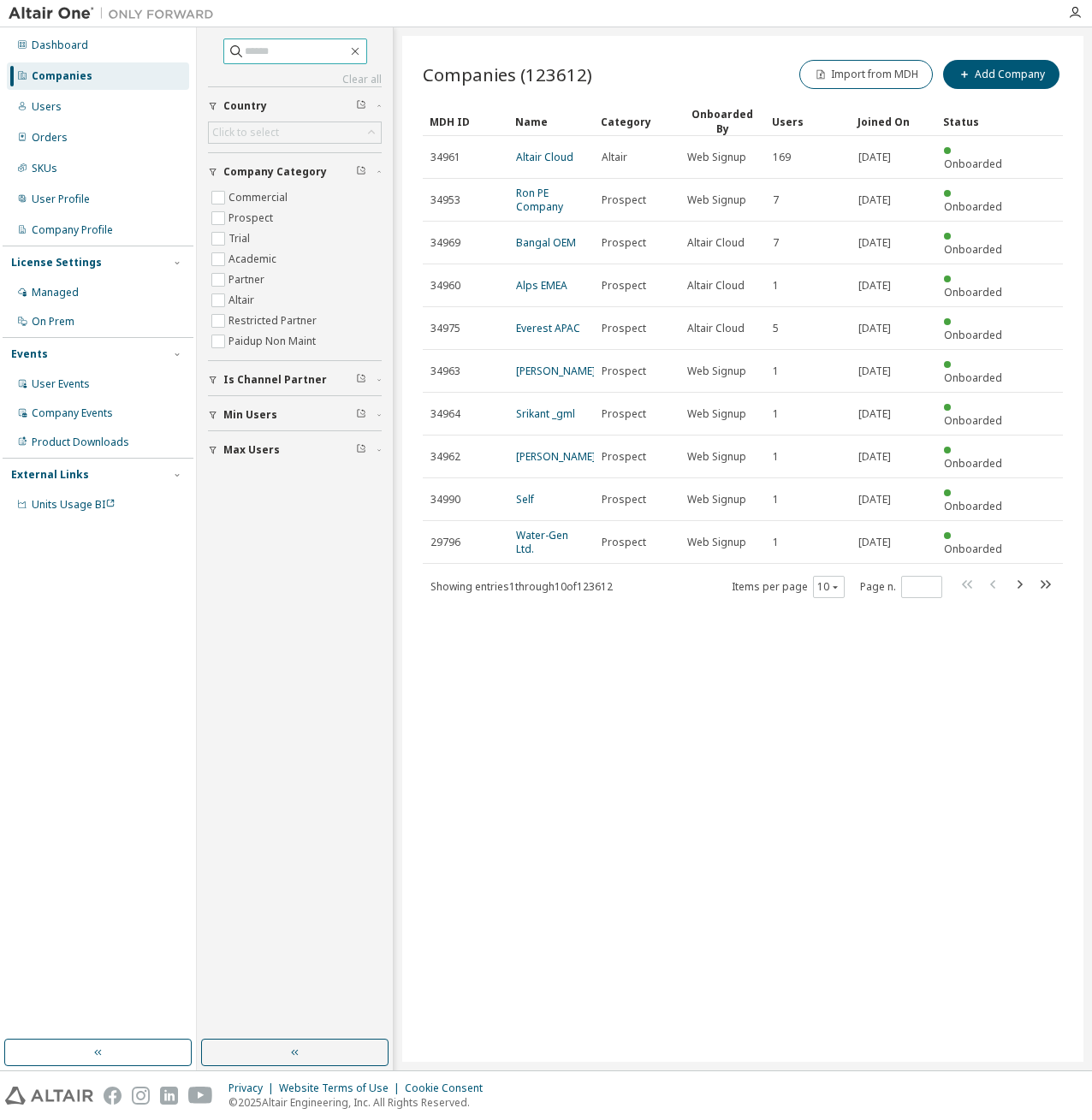
click at [244, 50] on input "text" at bounding box center [295, 51] width 103 height 17
type input "*****"
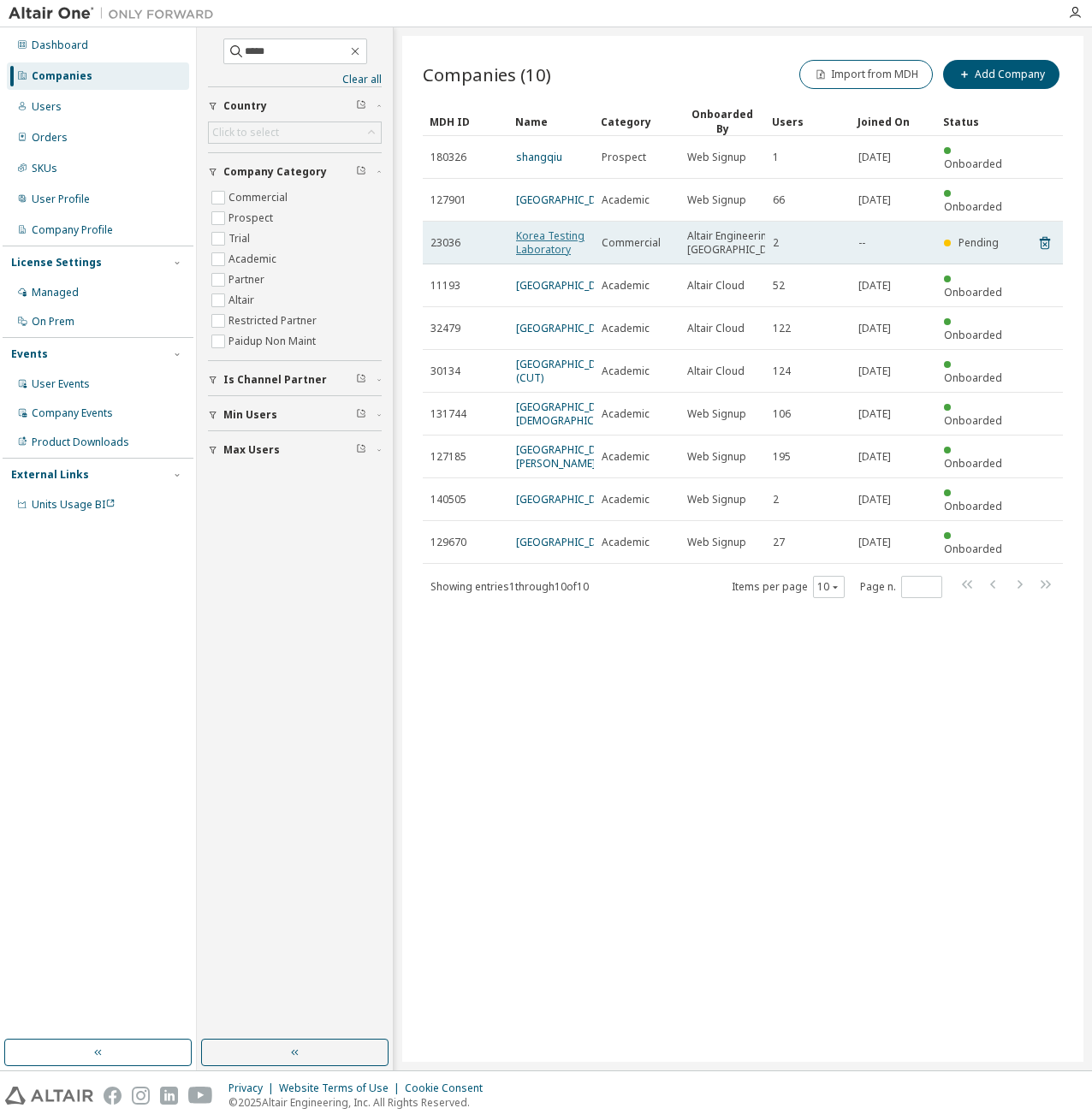
click at [546, 228] on link "Korea Testing Laboratory" at bounding box center [550, 242] width 69 height 28
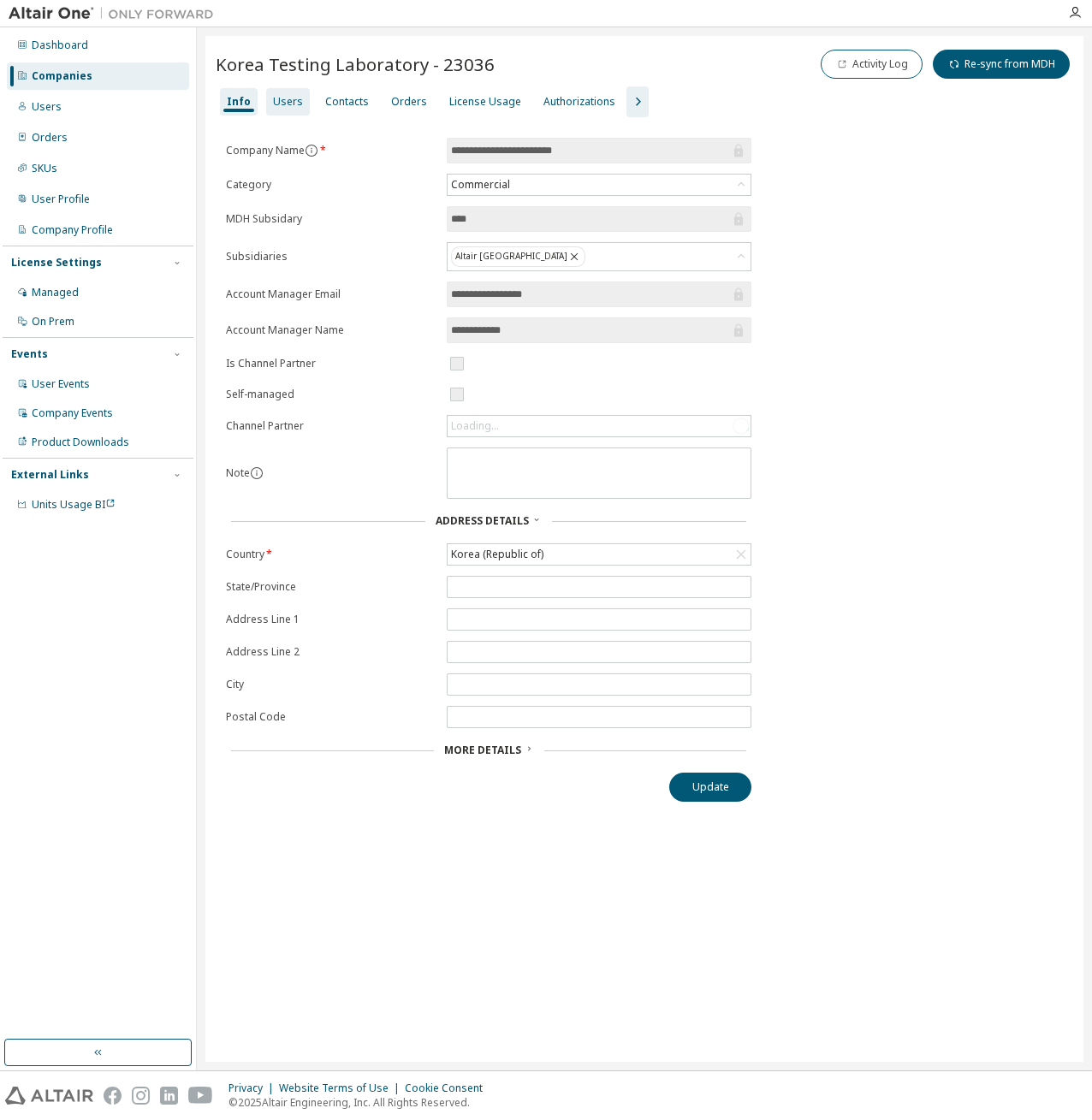
click at [280, 110] on div "Users" at bounding box center [288, 101] width 43 height 27
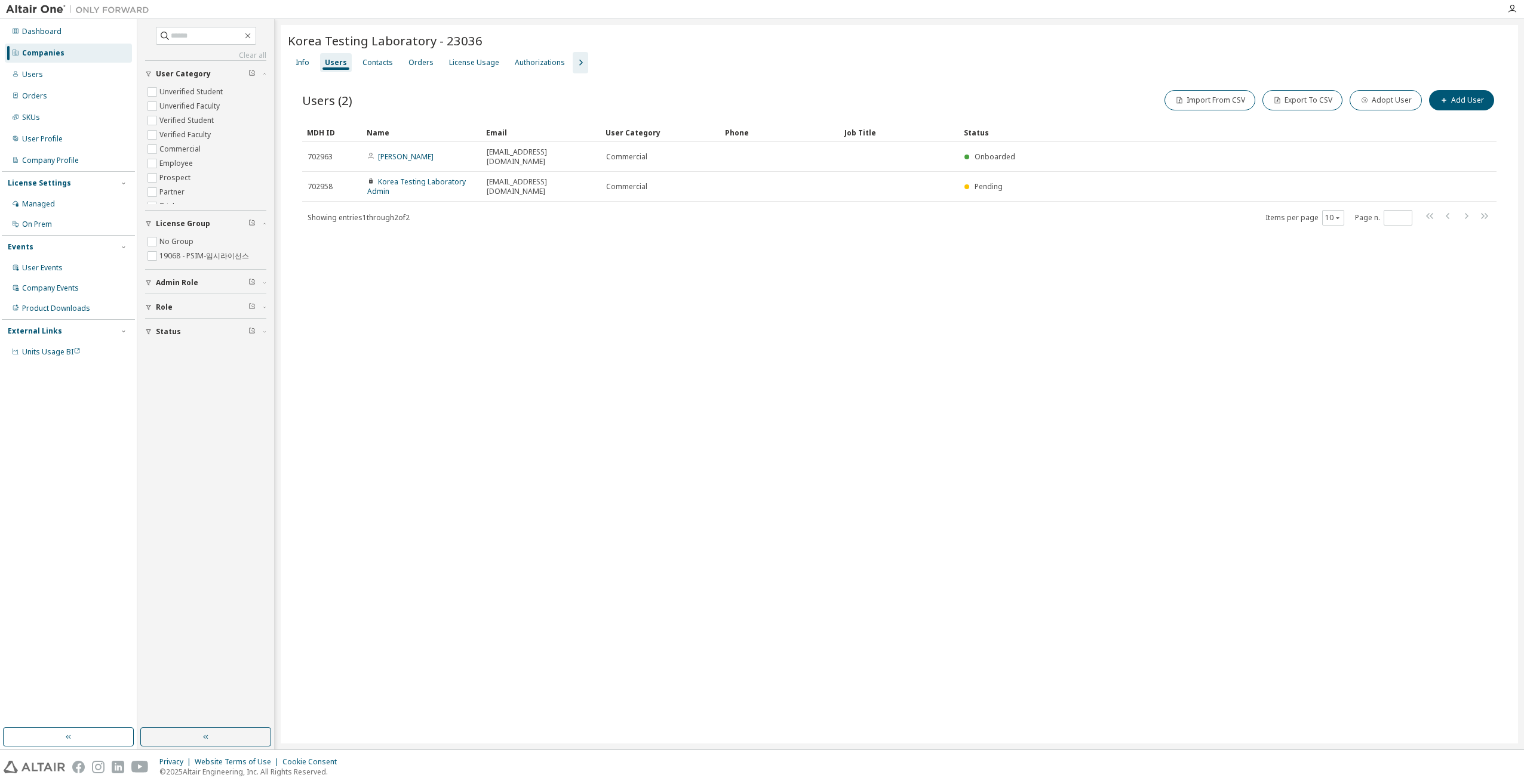
click at [443, 307] on div "Korea Testing Laboratory - 23036 Clear Load Save Save As Field Operator Value S…" at bounding box center [899, 384] width 1238 height 719
click at [576, 63] on icon "button" at bounding box center [580, 63] width 14 height 14
click at [37, 51] on div "Companies" at bounding box center [43, 53] width 42 height 10
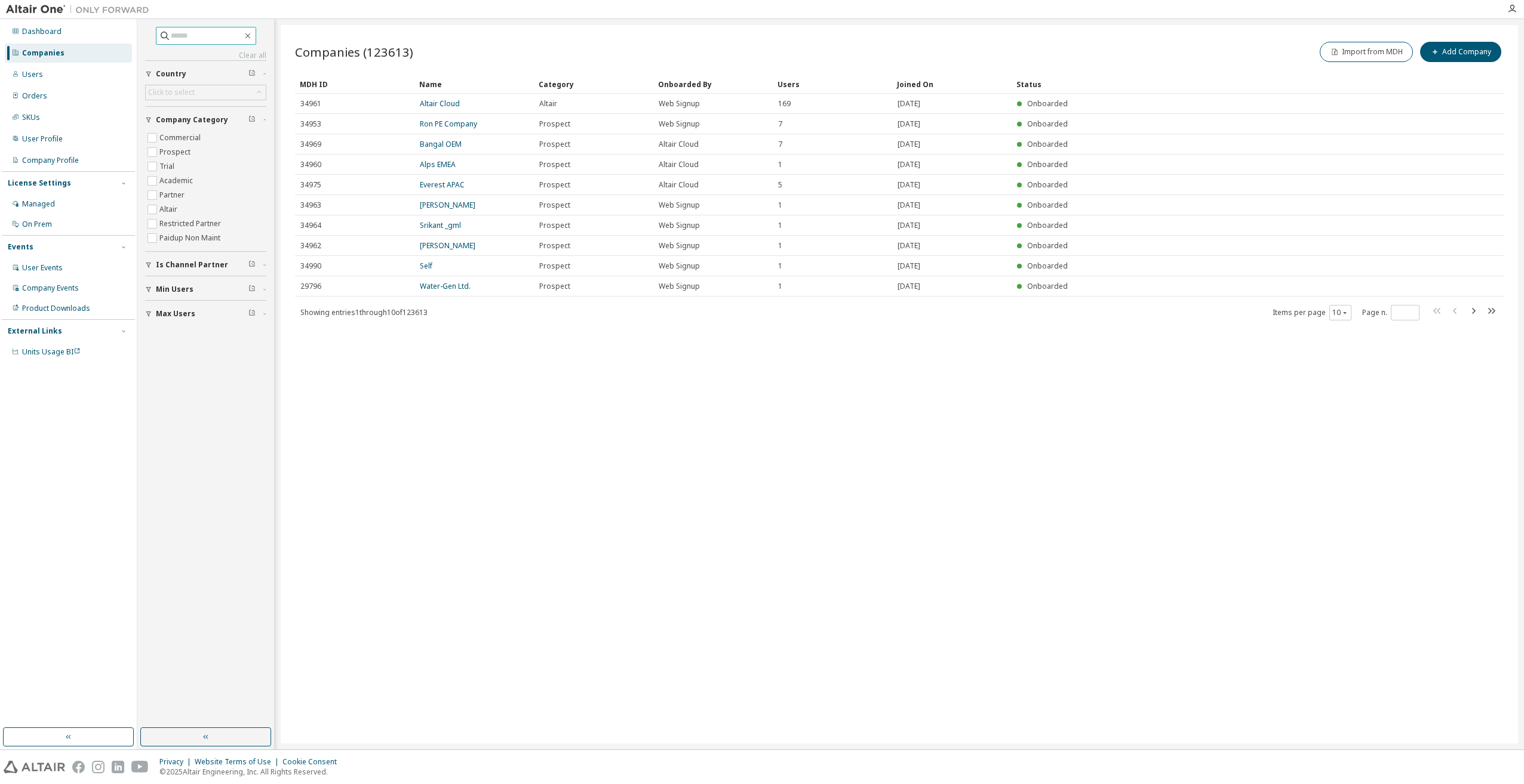
click at [180, 35] on input "text" at bounding box center [206, 36] width 72 height 12
type input "*****"
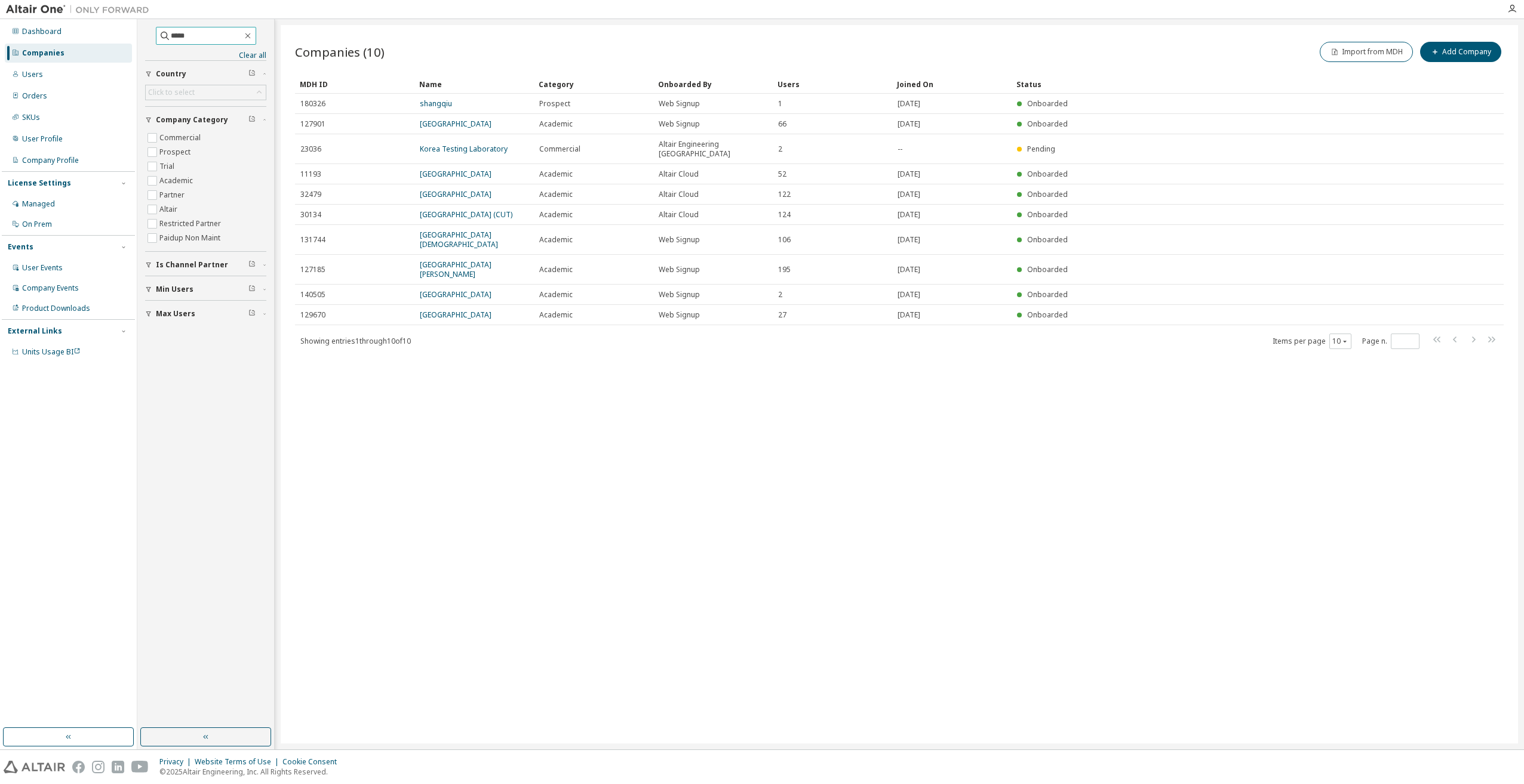
click at [198, 34] on input "*****" at bounding box center [206, 36] width 72 height 12
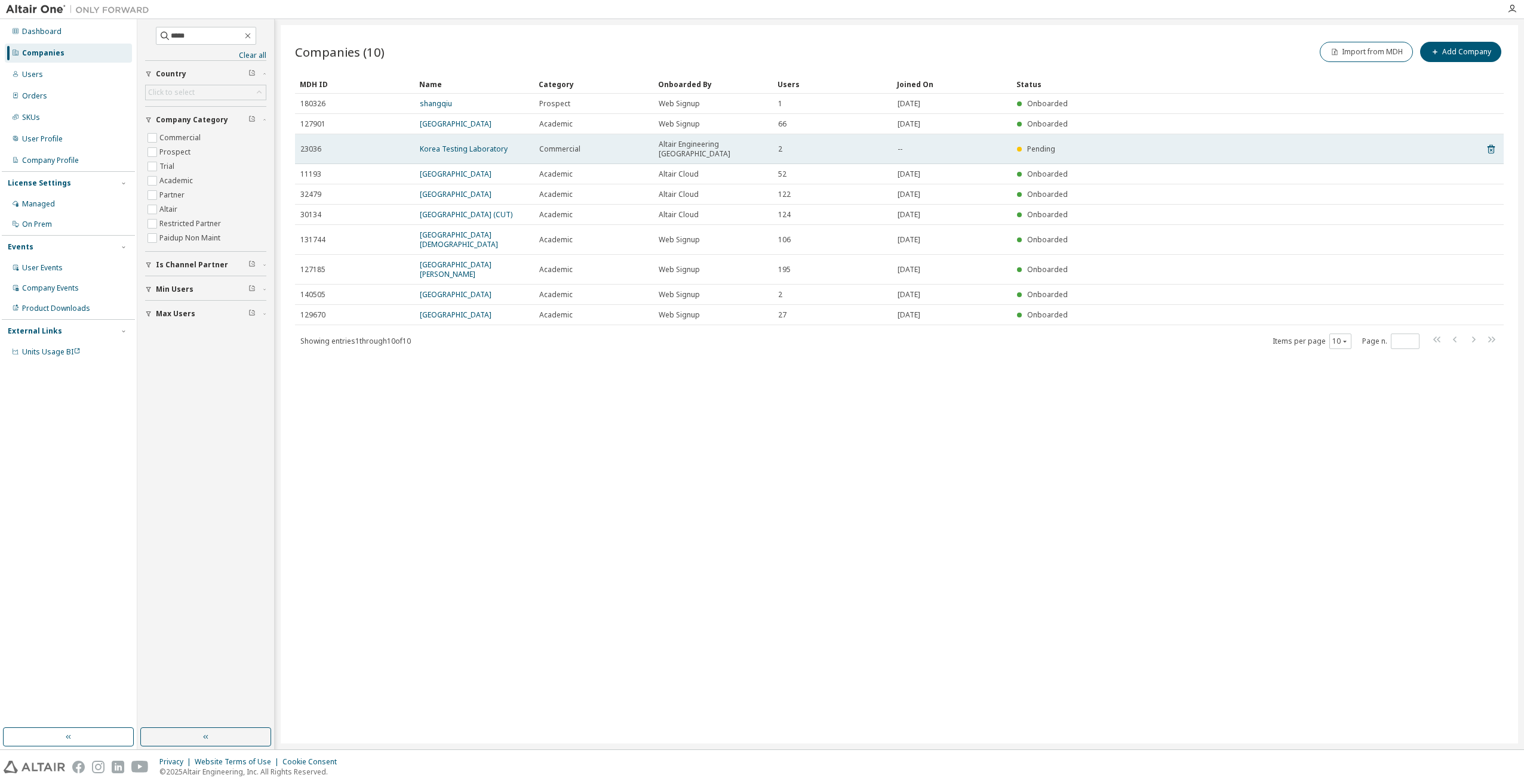
click at [445, 138] on td "Korea Testing Laboratory" at bounding box center [474, 149] width 119 height 30
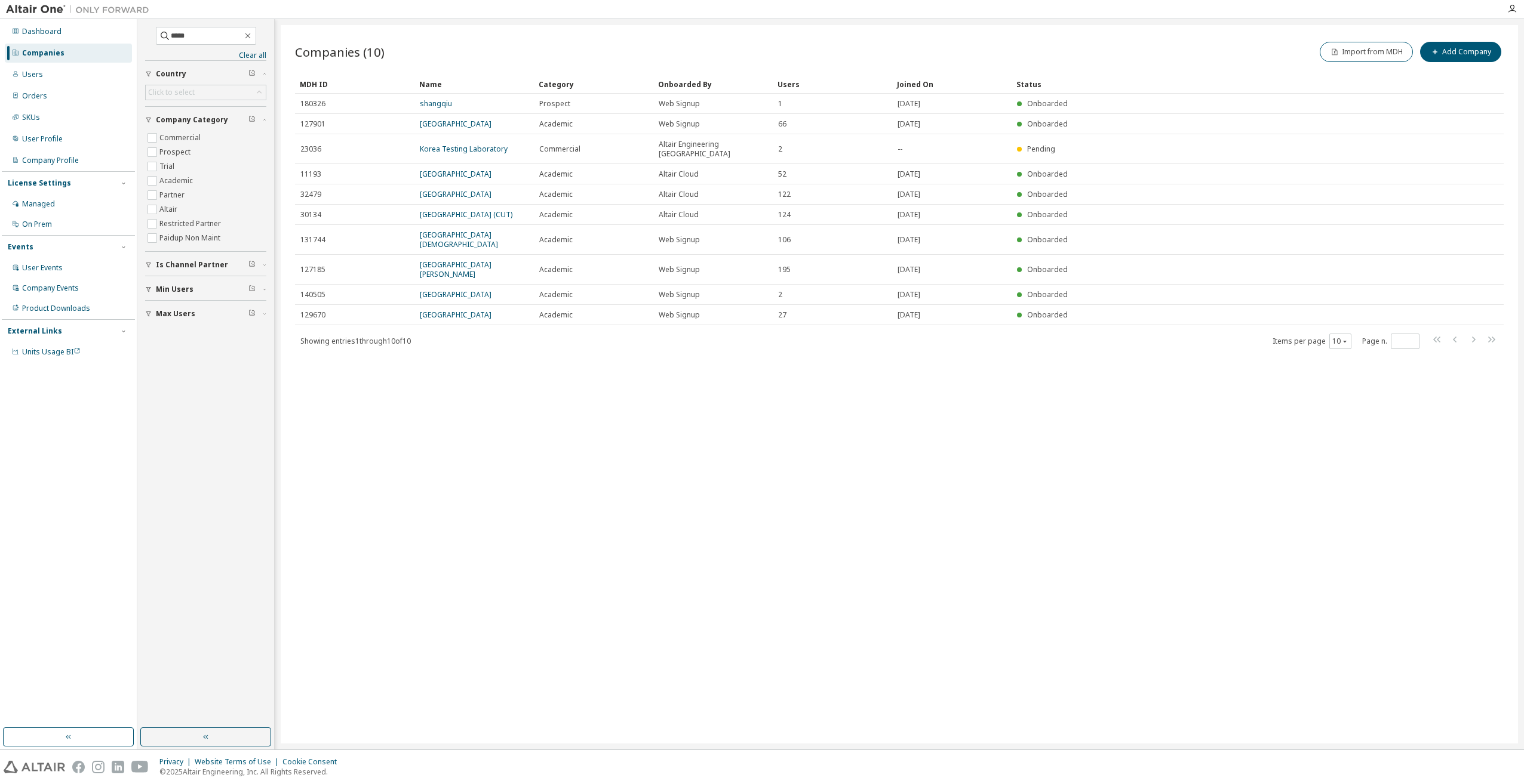
click at [761, 596] on div "Companies (10) Import from MDH Add Company Clear Load Save Save As Field Operat…" at bounding box center [899, 384] width 1238 height 719
